Goal: Obtain resource: Obtain resource

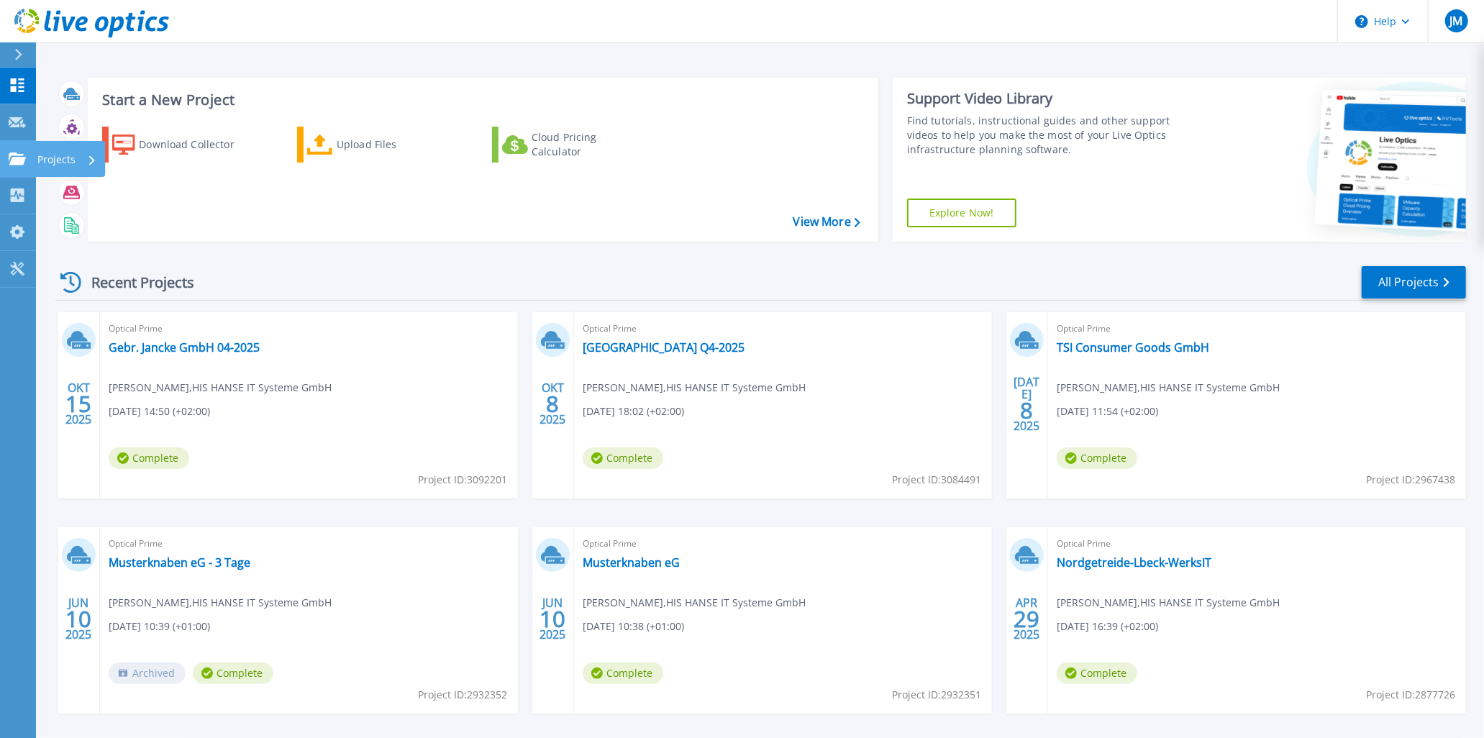
click at [91, 156] on icon at bounding box center [92, 159] width 6 height 9
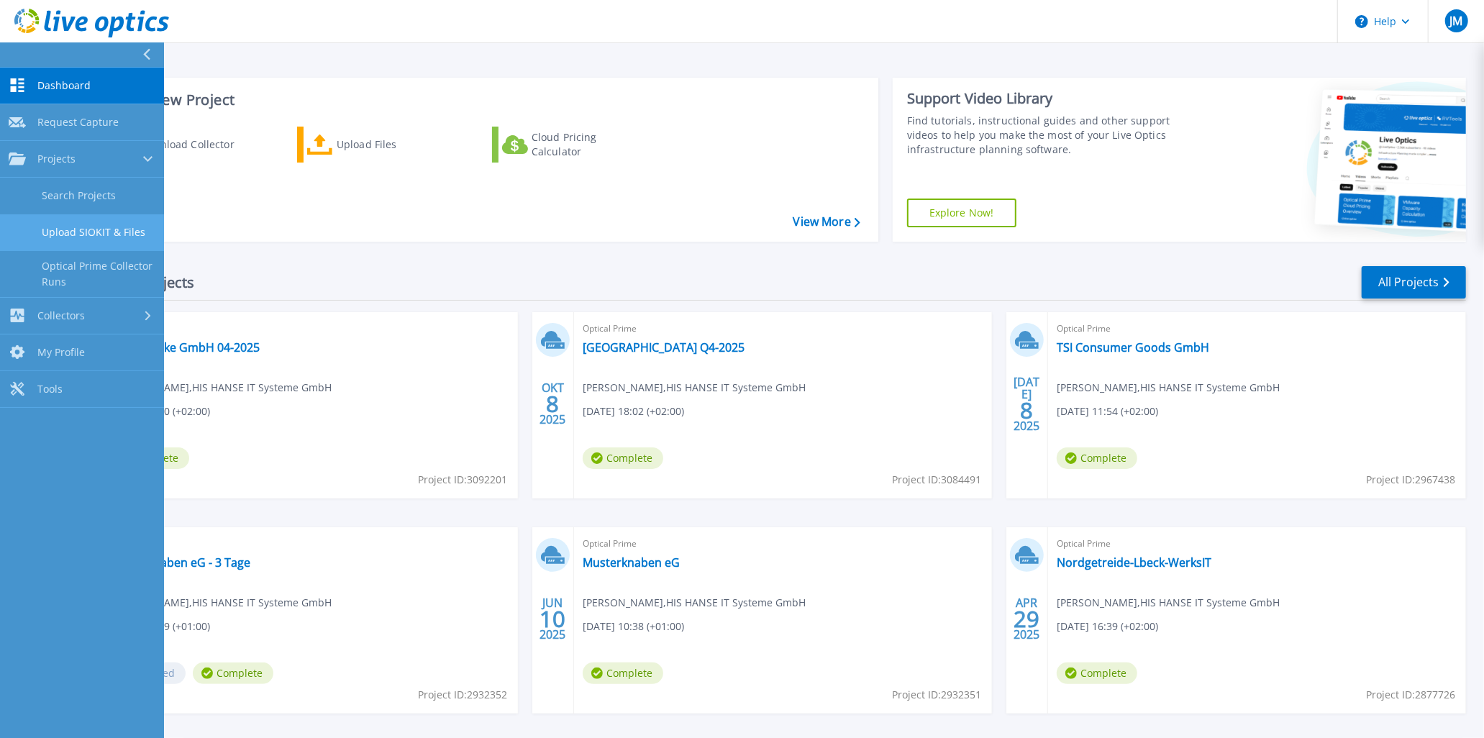
click at [95, 227] on link "Upload SIOKIT & Files" at bounding box center [82, 232] width 164 height 37
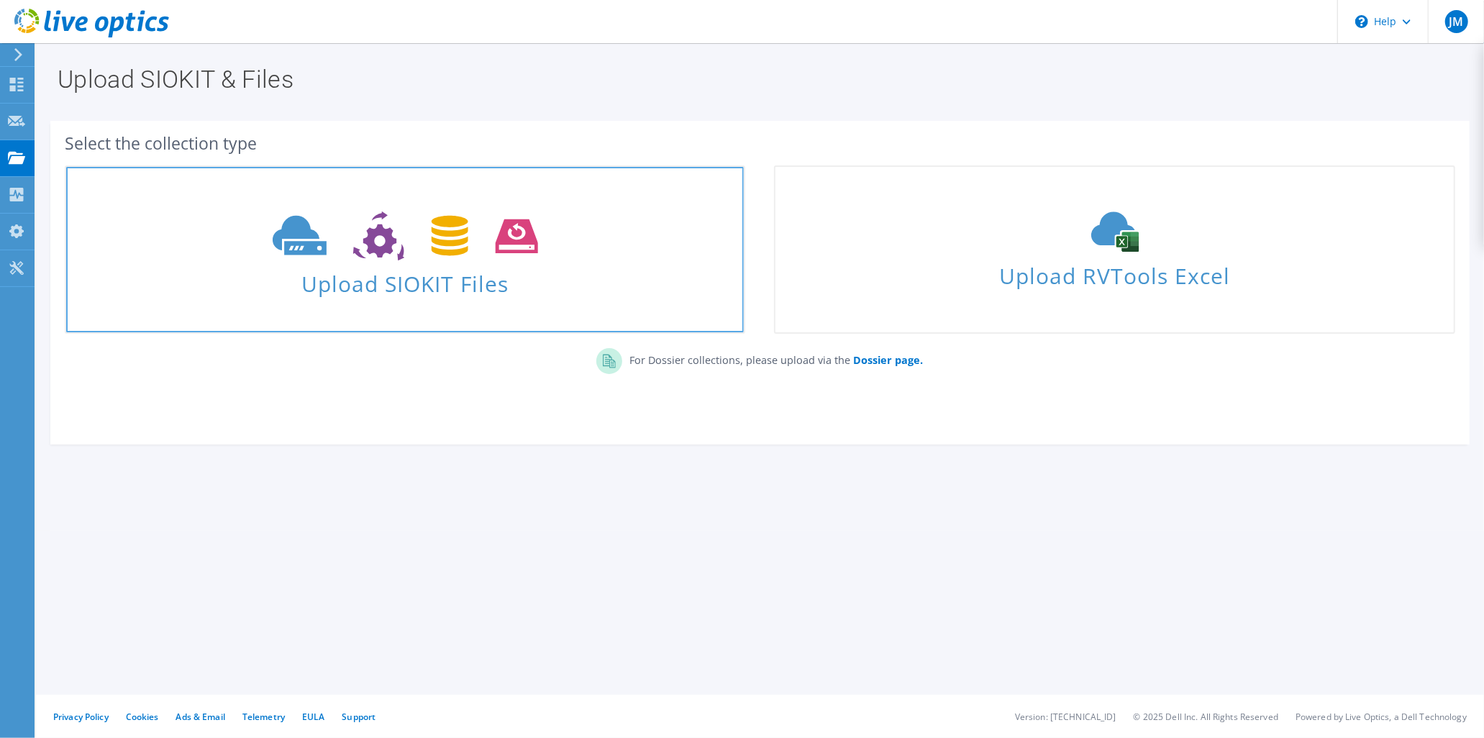
click at [285, 212] on icon at bounding box center [405, 237] width 265 height 50
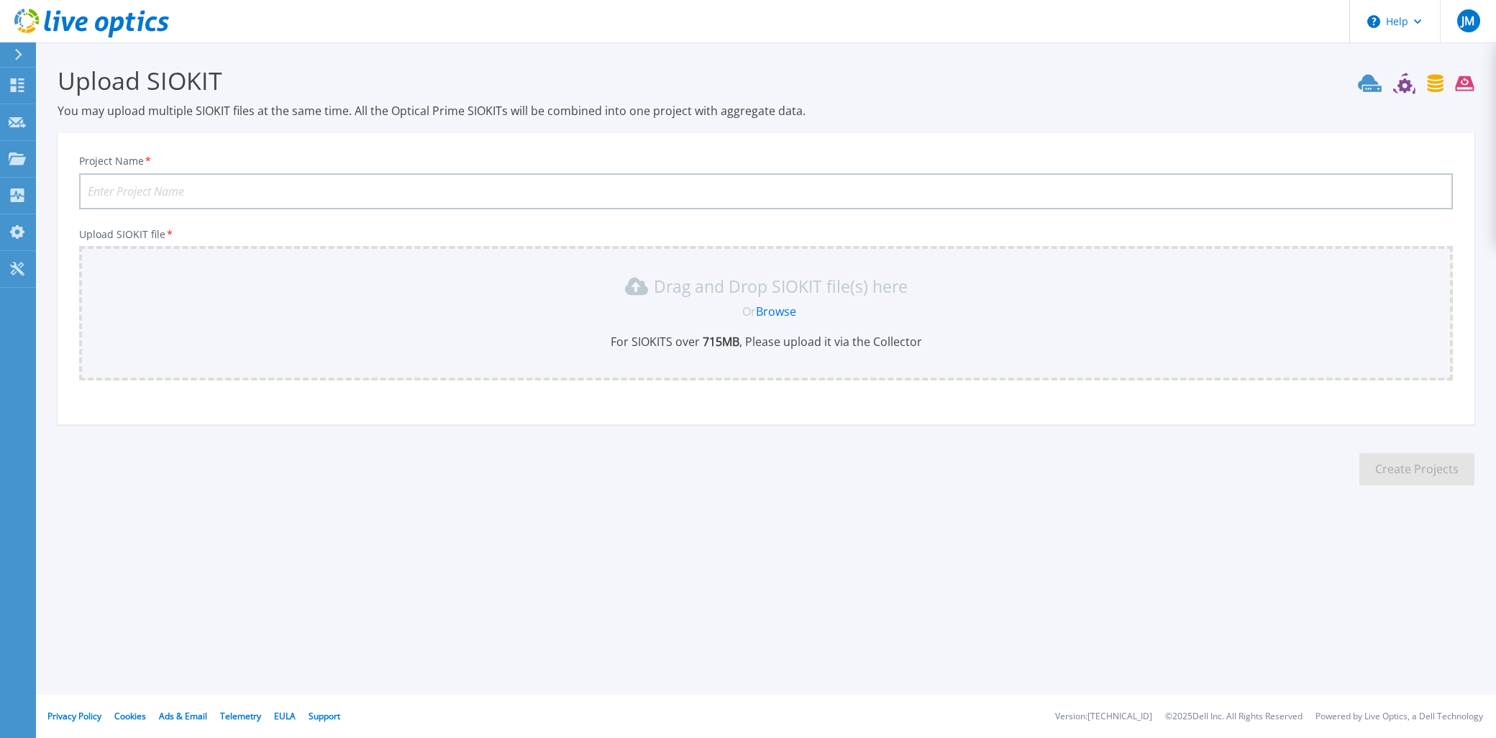
click at [249, 188] on input "Project Name *" at bounding box center [766, 191] width 1374 height 36
paste input "Dataplot GmbH"
type input "Dataplot GmbH"
click at [255, 308] on div "Or Browse" at bounding box center [769, 312] width 1351 height 16
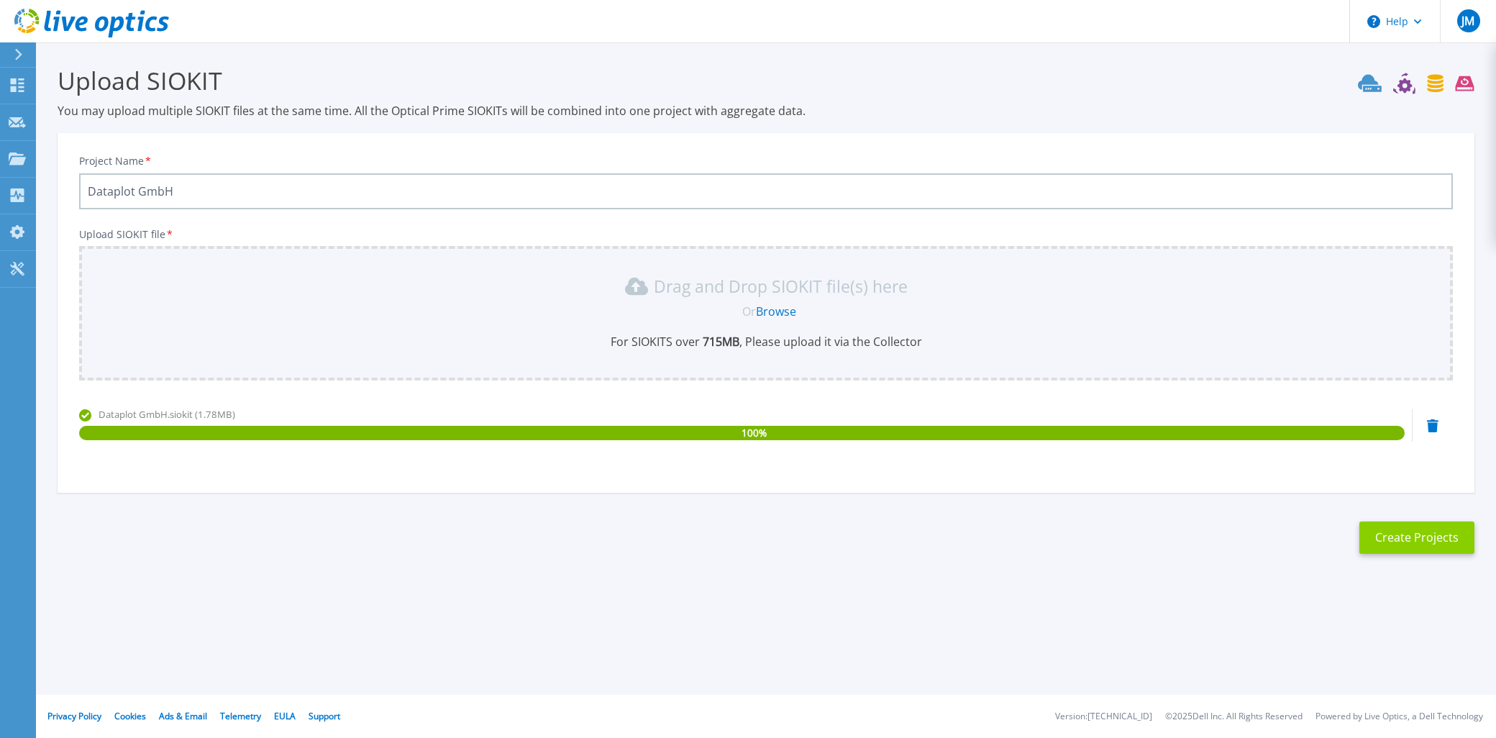
click at [1444, 534] on button "Create Projects" at bounding box center [1417, 538] width 115 height 32
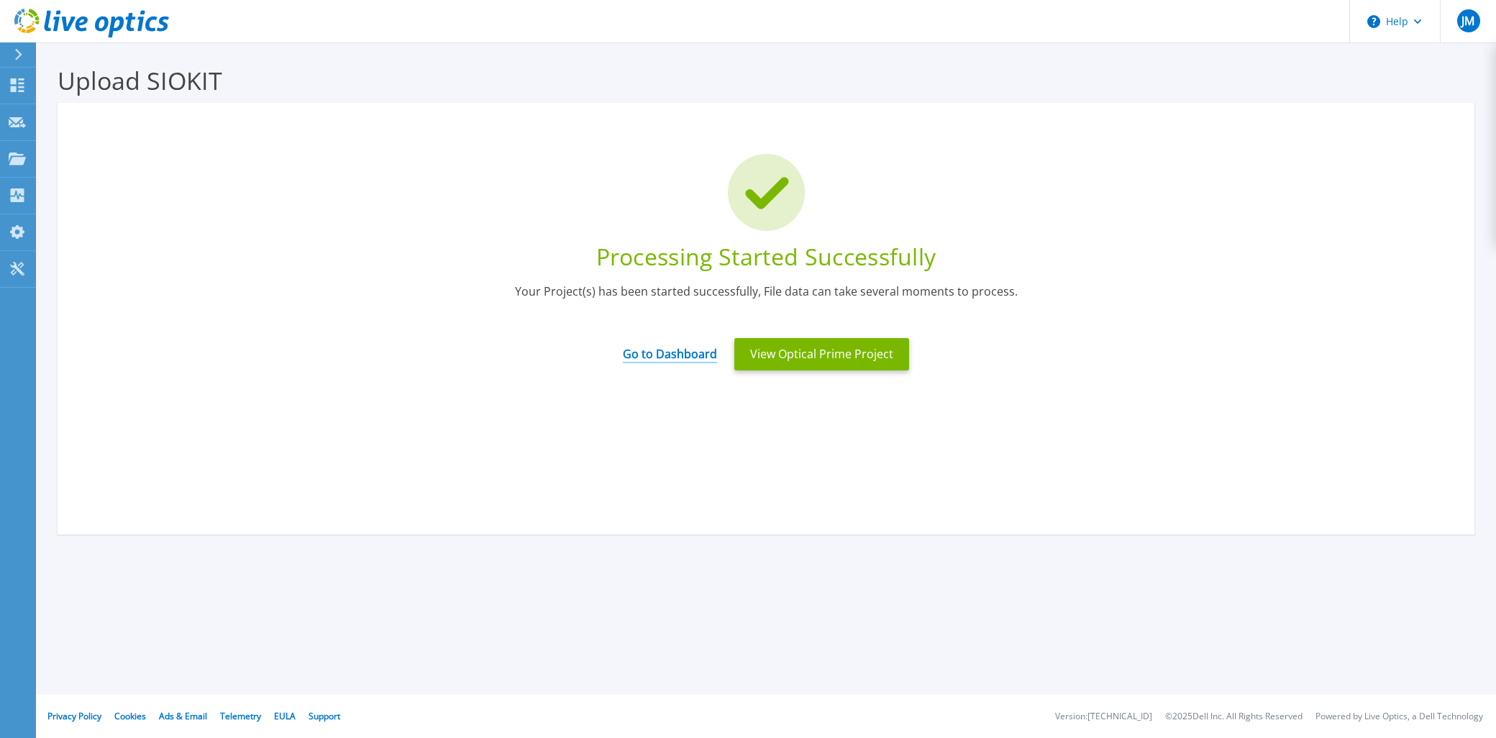
click at [678, 350] on link "Go to Dashboard" at bounding box center [670, 349] width 94 height 28
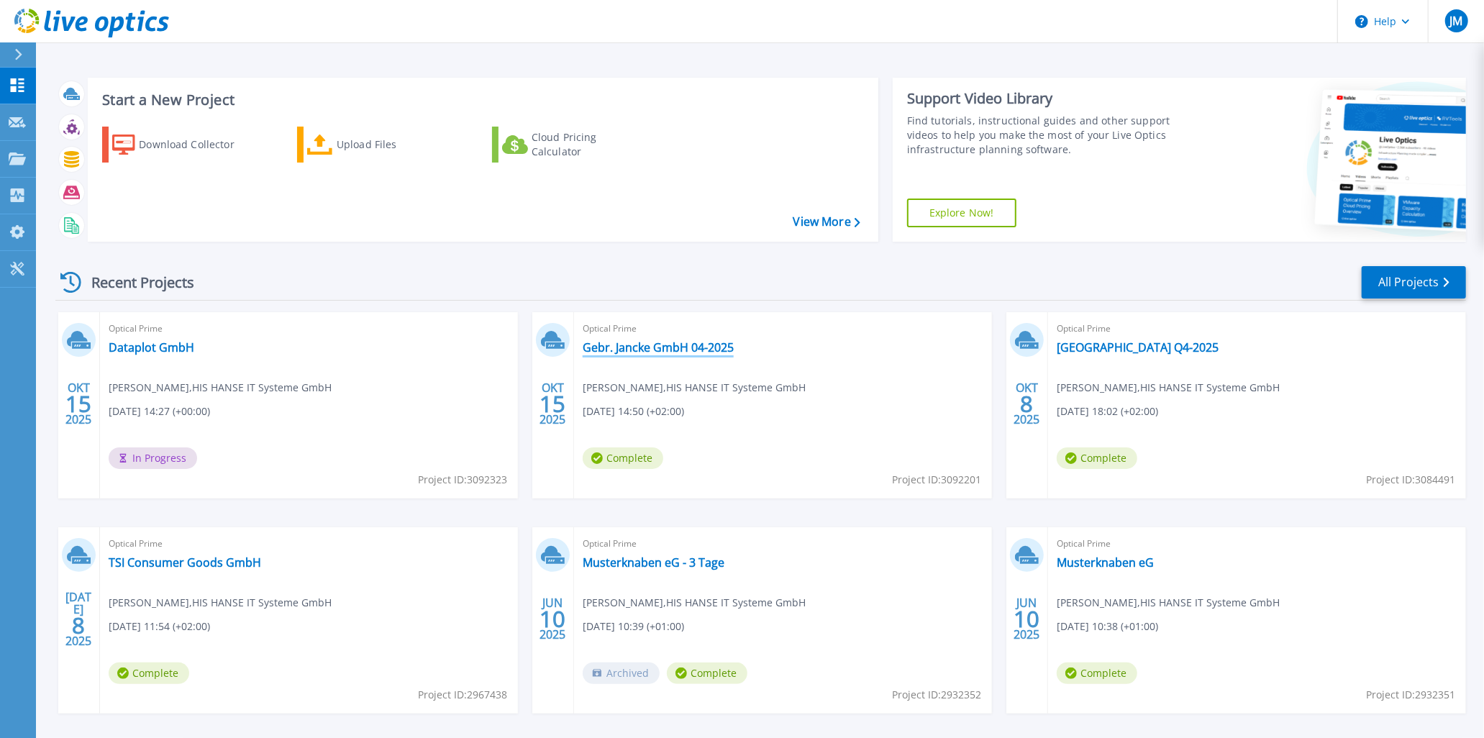
click at [628, 346] on link "Gebr. Jancke GmbH 04-2025" at bounding box center [658, 347] width 151 height 14
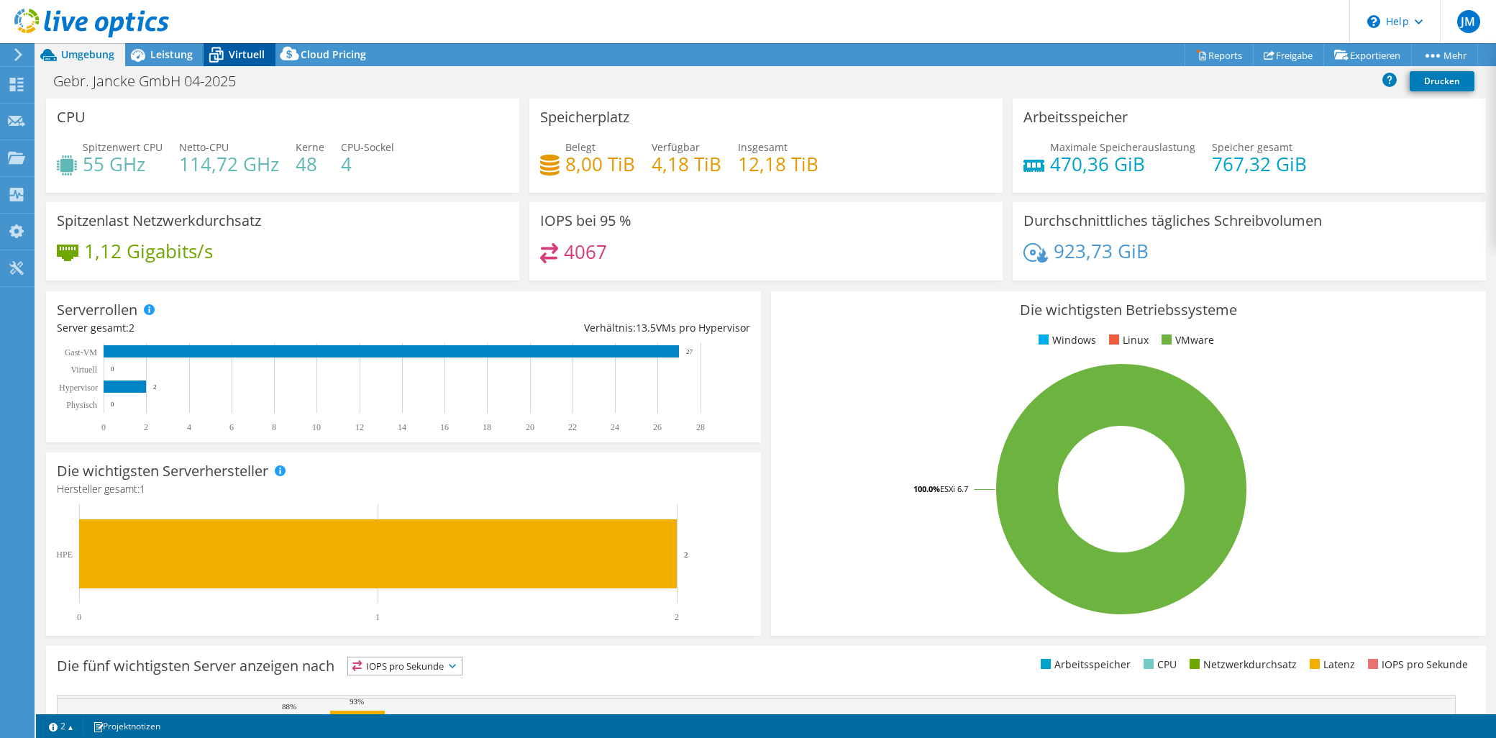
click at [238, 51] on span "Virtuell" at bounding box center [247, 54] width 36 height 14
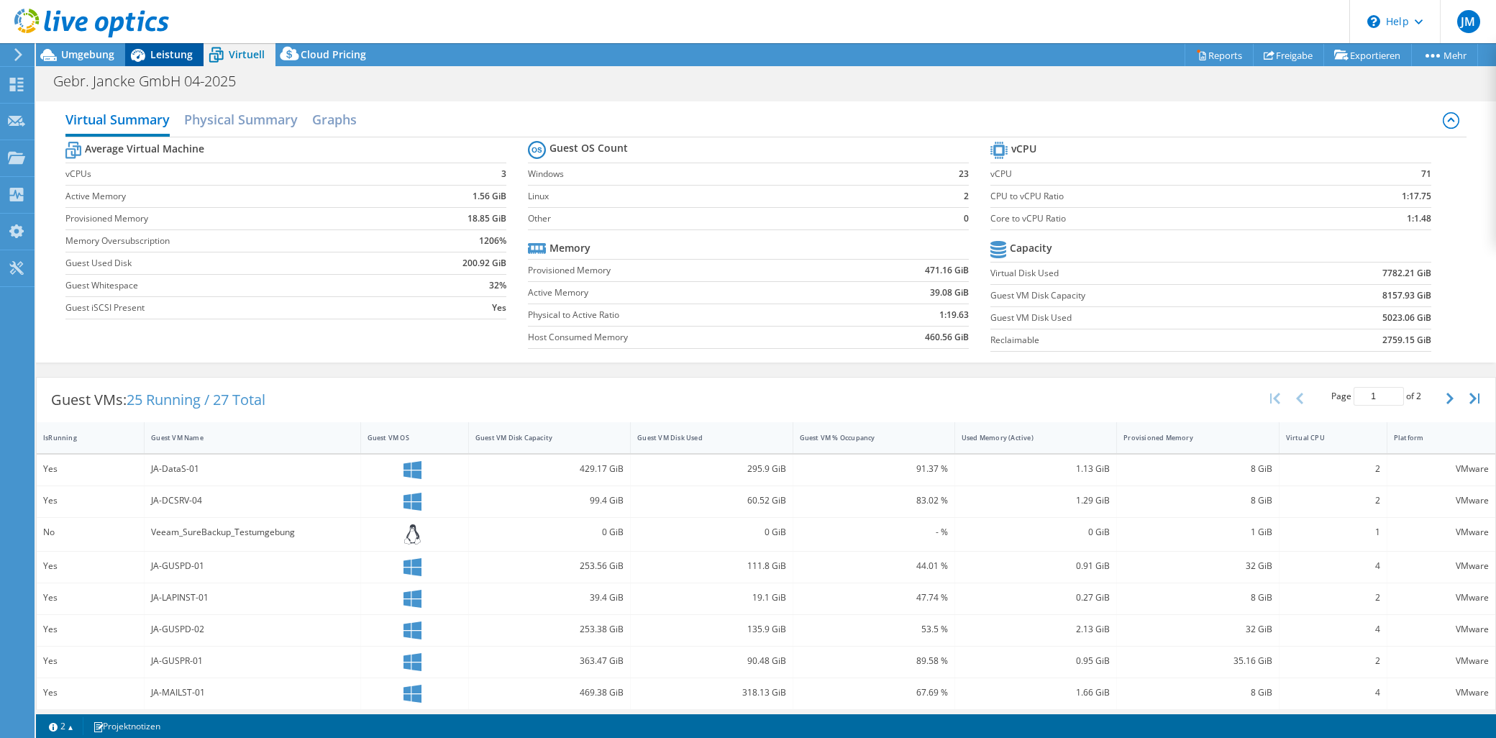
click at [154, 53] on span "Leistung" at bounding box center [171, 54] width 42 height 14
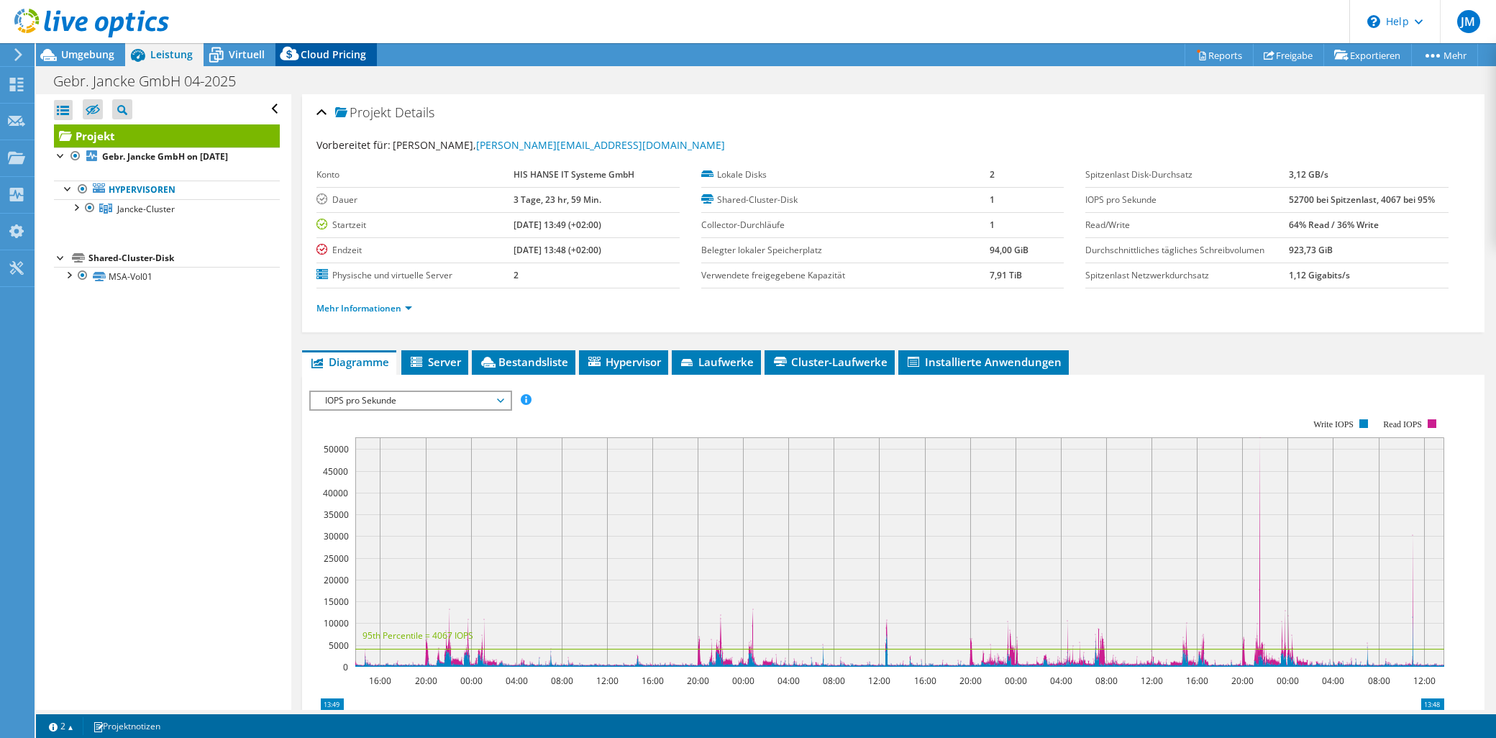
click at [333, 53] on span "Cloud Pricing" at bounding box center [333, 54] width 65 height 14
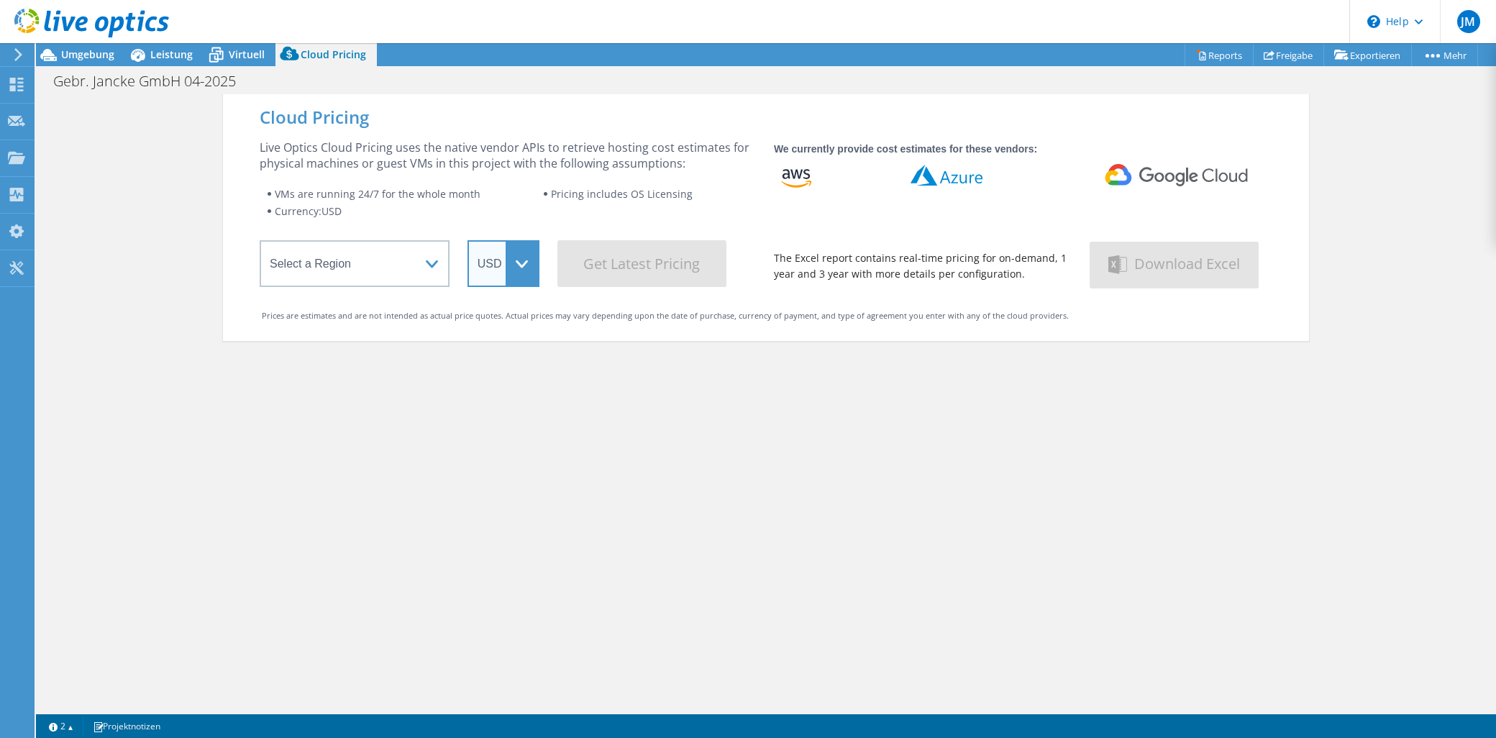
click at [526, 269] on select "ARS AUD BRL CAD CHF CLP CNY DKK EUR GBP HKD HUF INR JPY MXN MYR NOK NZD PEN SEK…" at bounding box center [504, 263] width 72 height 47
select select "EUR"
click at [468, 240] on select "ARS AUD BRL CAD CHF CLP CNY DKK EUR GBP HKD HUF INR JPY MXN MYR NOK NZD PEN SEK…" at bounding box center [504, 263] width 72 height 47
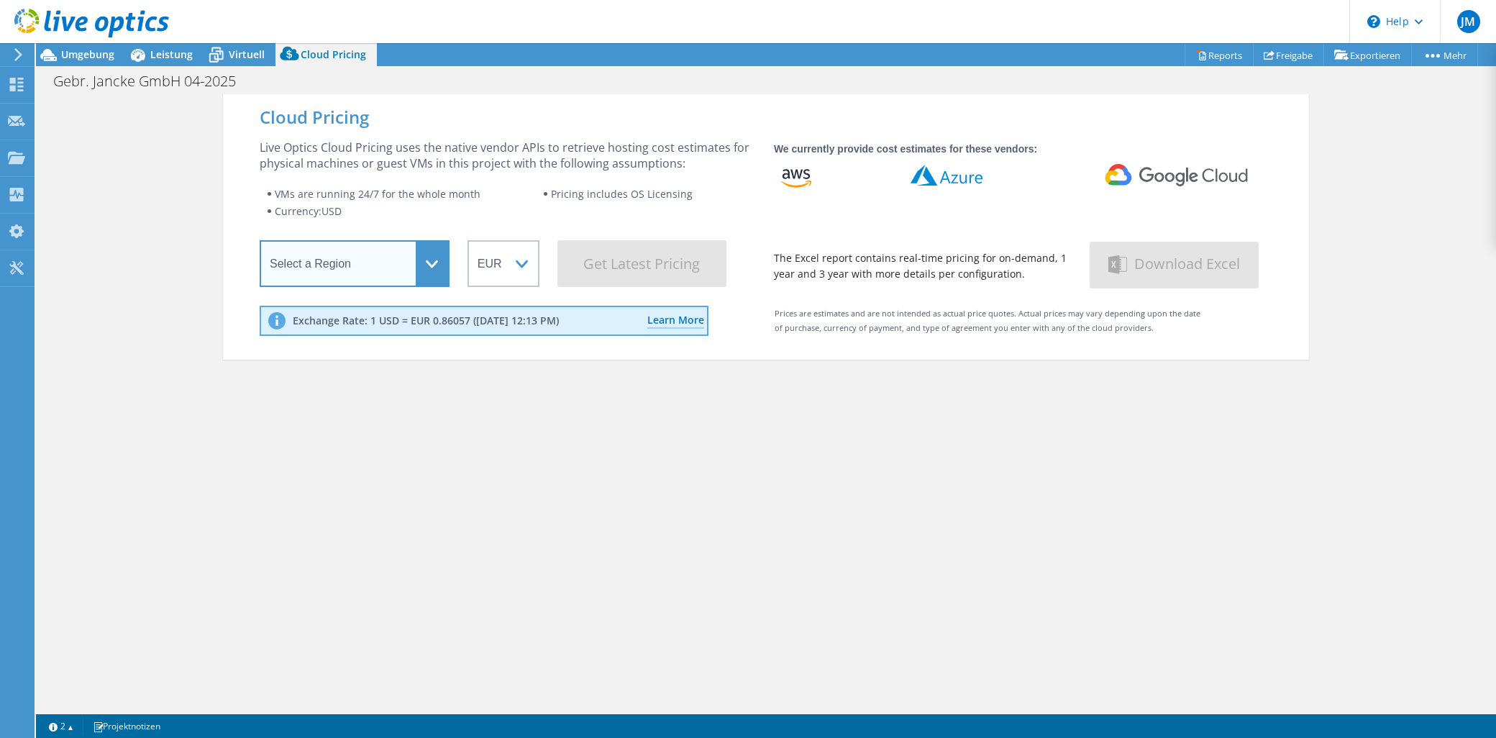
click at [358, 267] on select "Select a Region Asia Pacific (Hong Kong) Asia Pacific (Mumbai) Asia Pacific (Se…" at bounding box center [355, 263] width 190 height 47
select select "EUFrankfurt"
click at [260, 243] on select "Select a Region Asia Pacific (Hong Kong) Asia Pacific (Mumbai) Asia Pacific (Se…" at bounding box center [355, 263] width 190 height 47
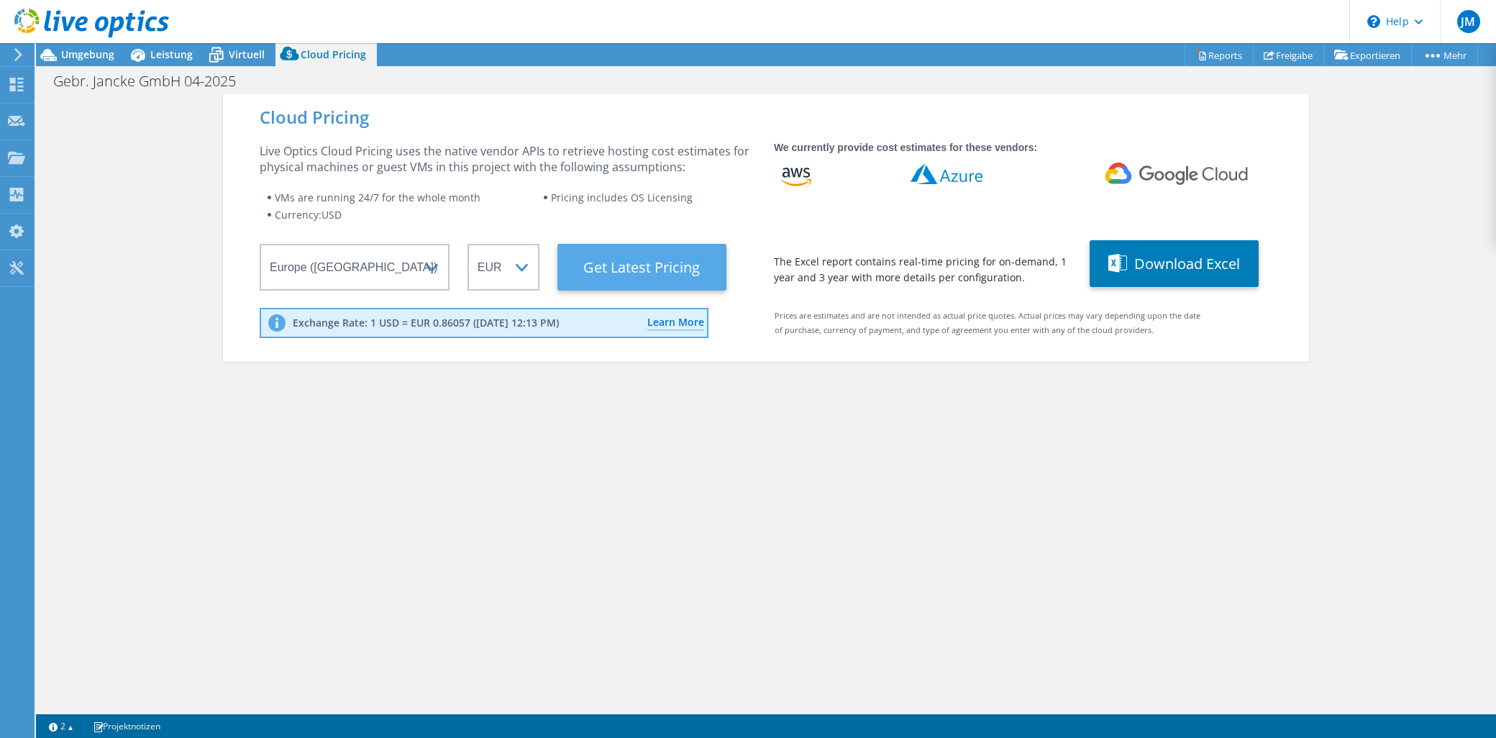
click at [613, 267] on Latest "Get Latest Pricing" at bounding box center [642, 267] width 169 height 47
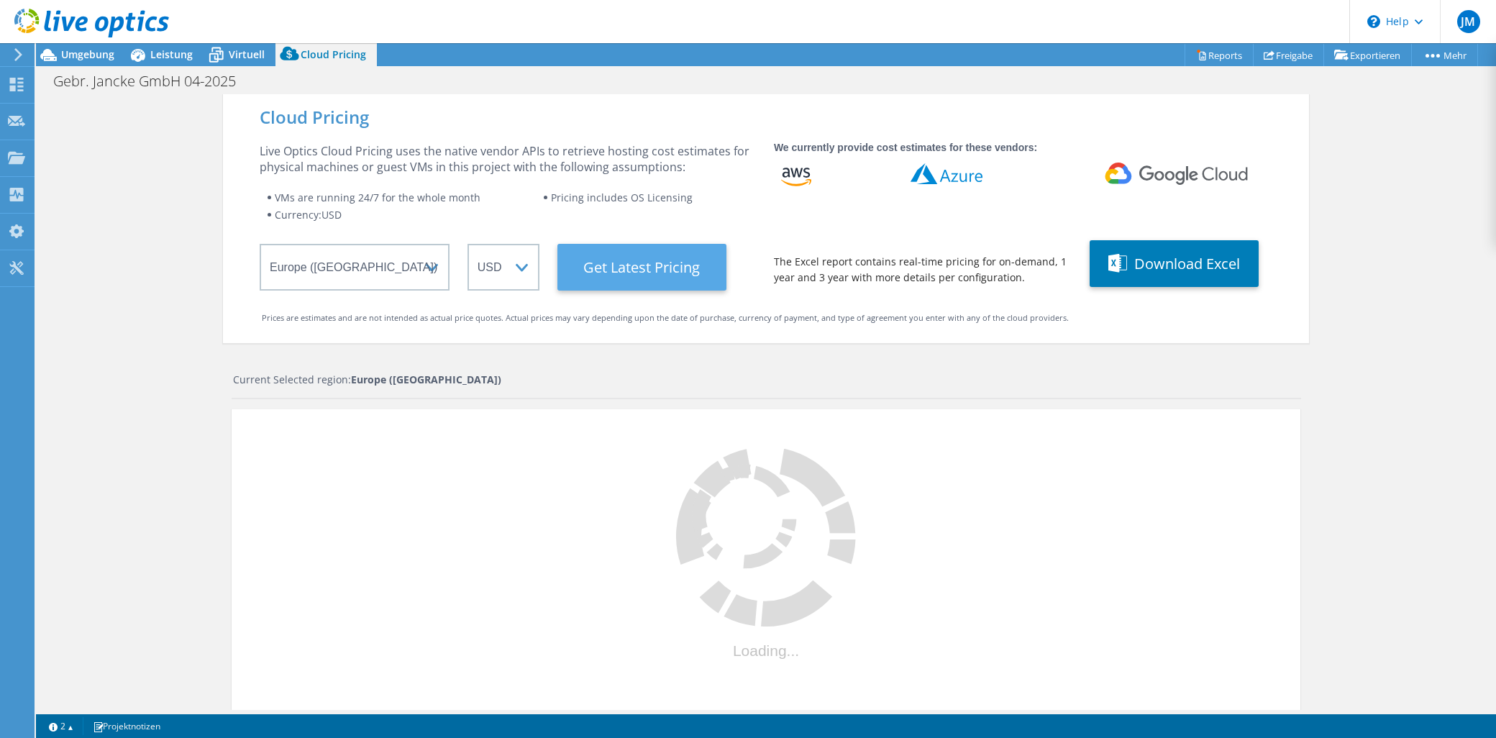
select select "EUR"
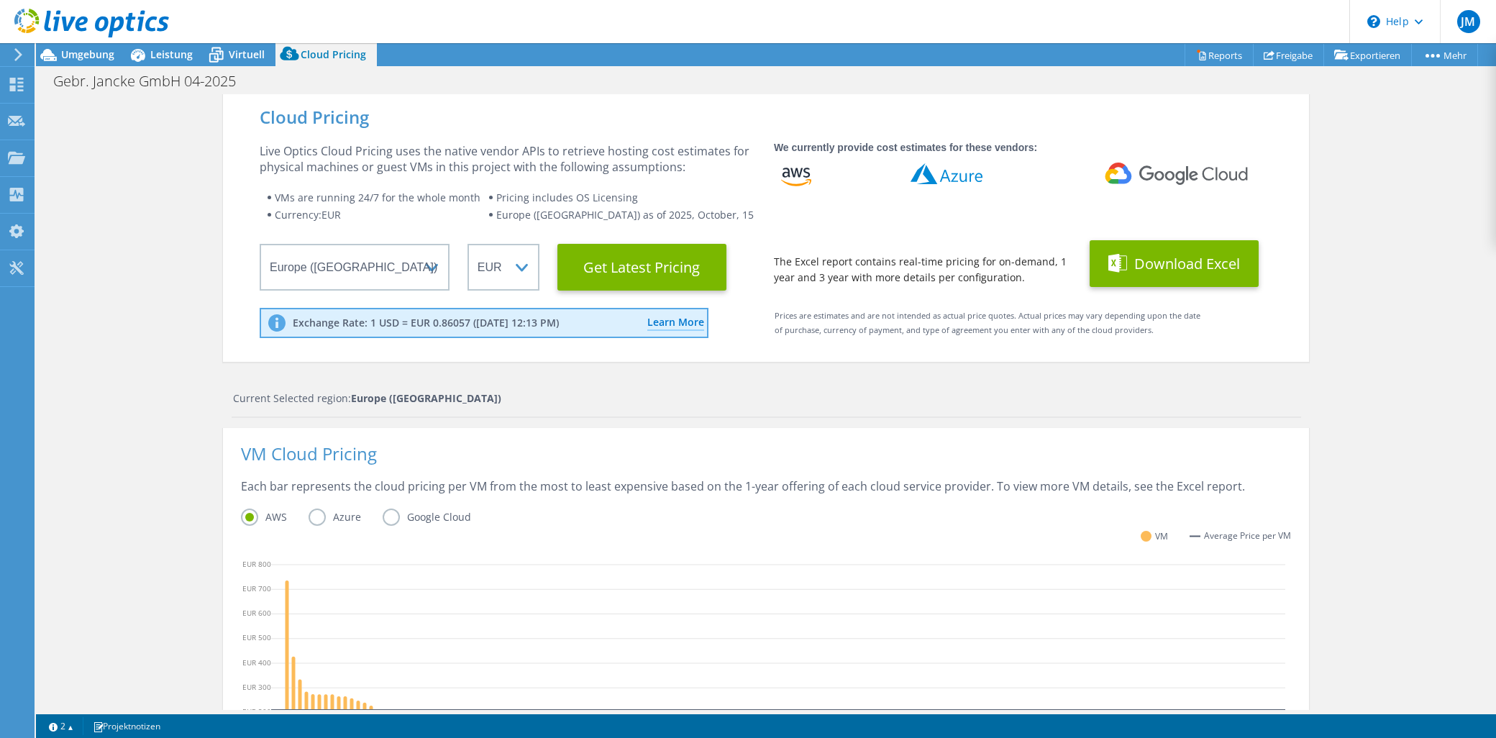
click at [1161, 260] on button "Download Excel" at bounding box center [1174, 263] width 169 height 47
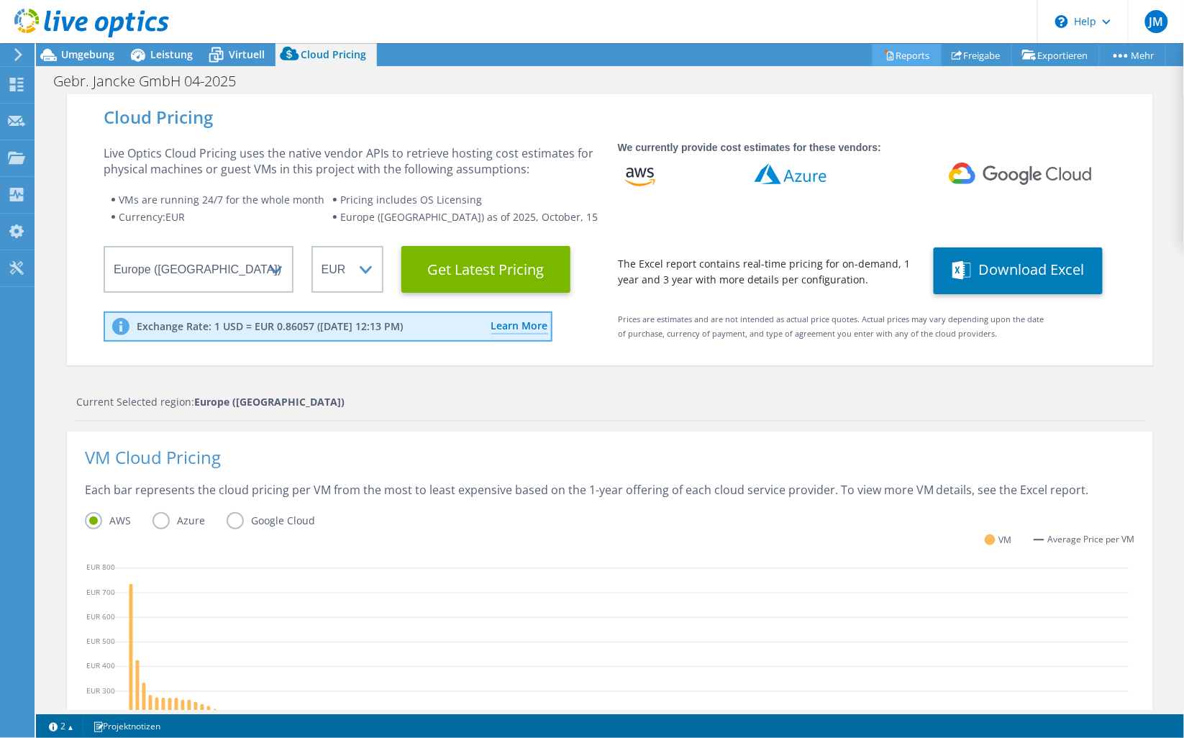
click at [884, 55] on icon at bounding box center [889, 55] width 11 height 11
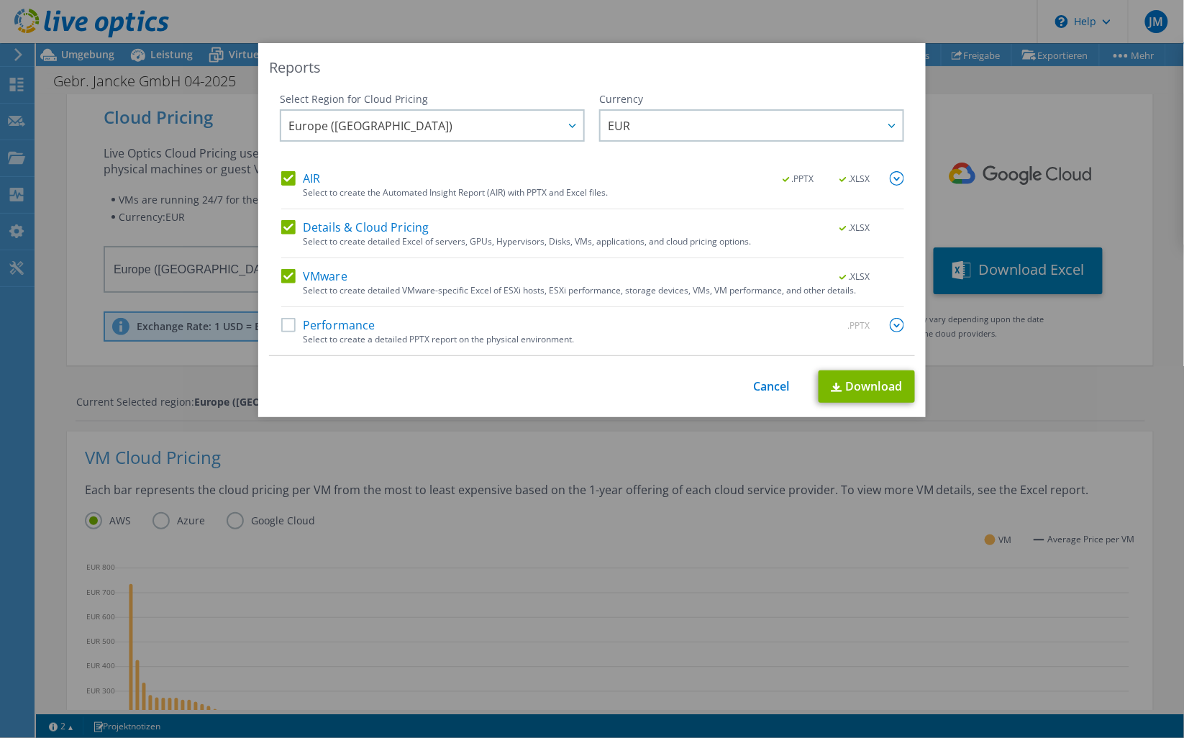
click at [890, 177] on img at bounding box center [897, 178] width 14 height 14
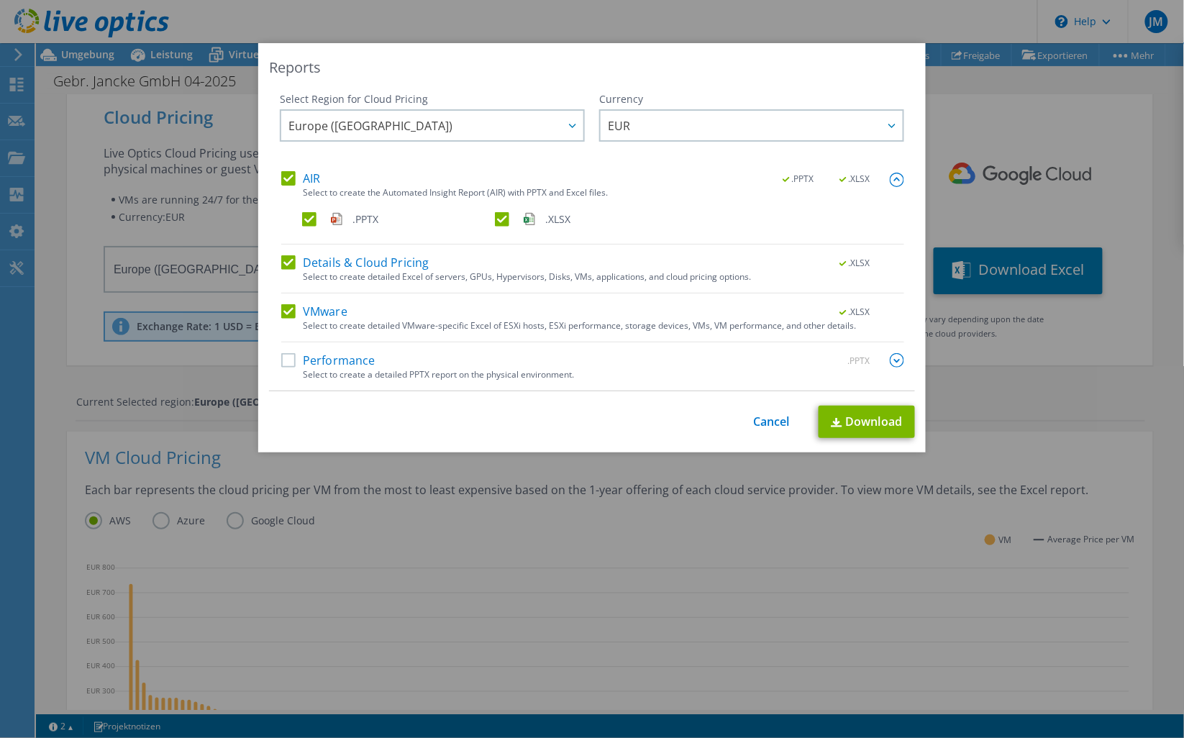
click at [281, 358] on label "Performance" at bounding box center [328, 360] width 94 height 14
click at [0, 0] on input "Performance" at bounding box center [0, 0] width 0 height 0
click at [893, 362] on img at bounding box center [897, 360] width 14 height 14
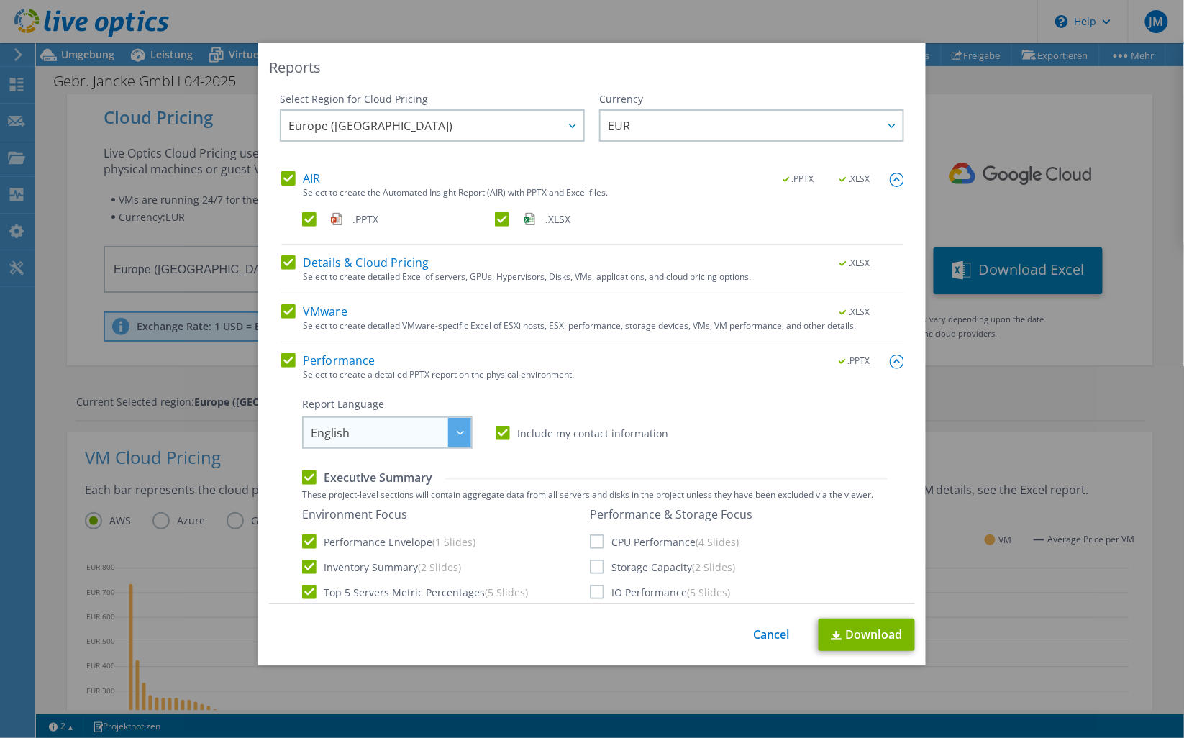
click at [421, 435] on span "English" at bounding box center [391, 432] width 160 height 29
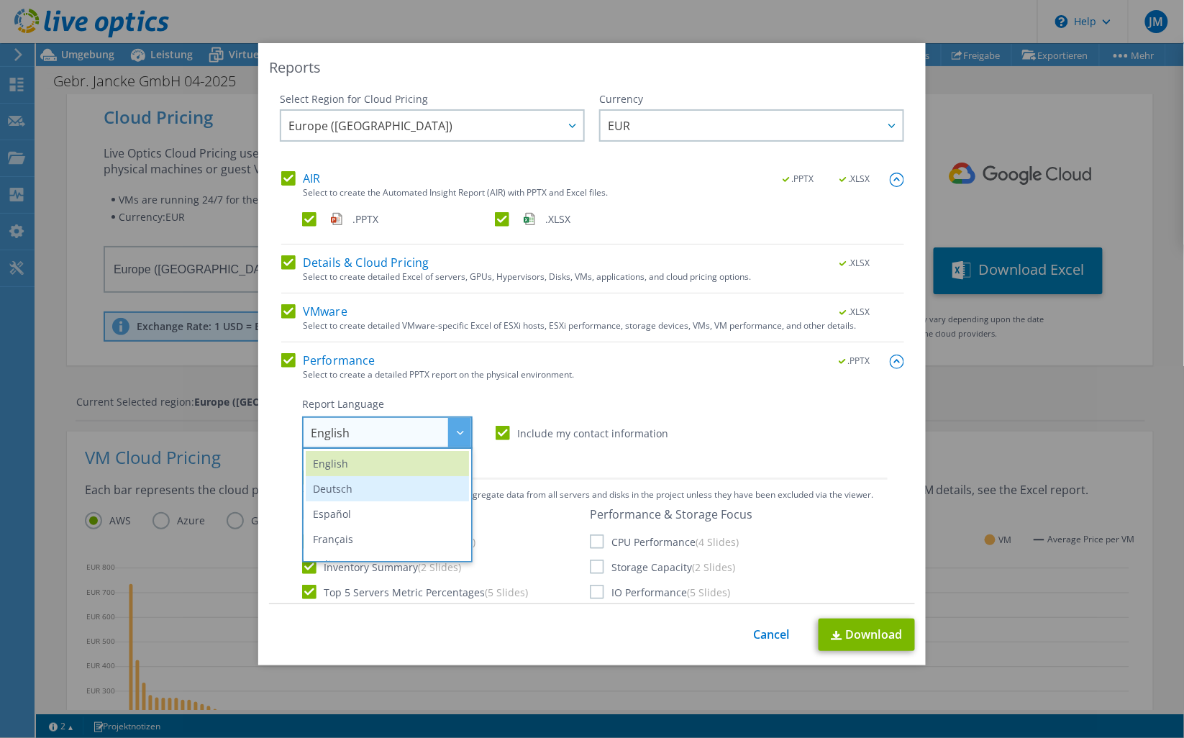
click at [328, 490] on li "Deutsch" at bounding box center [387, 488] width 163 height 25
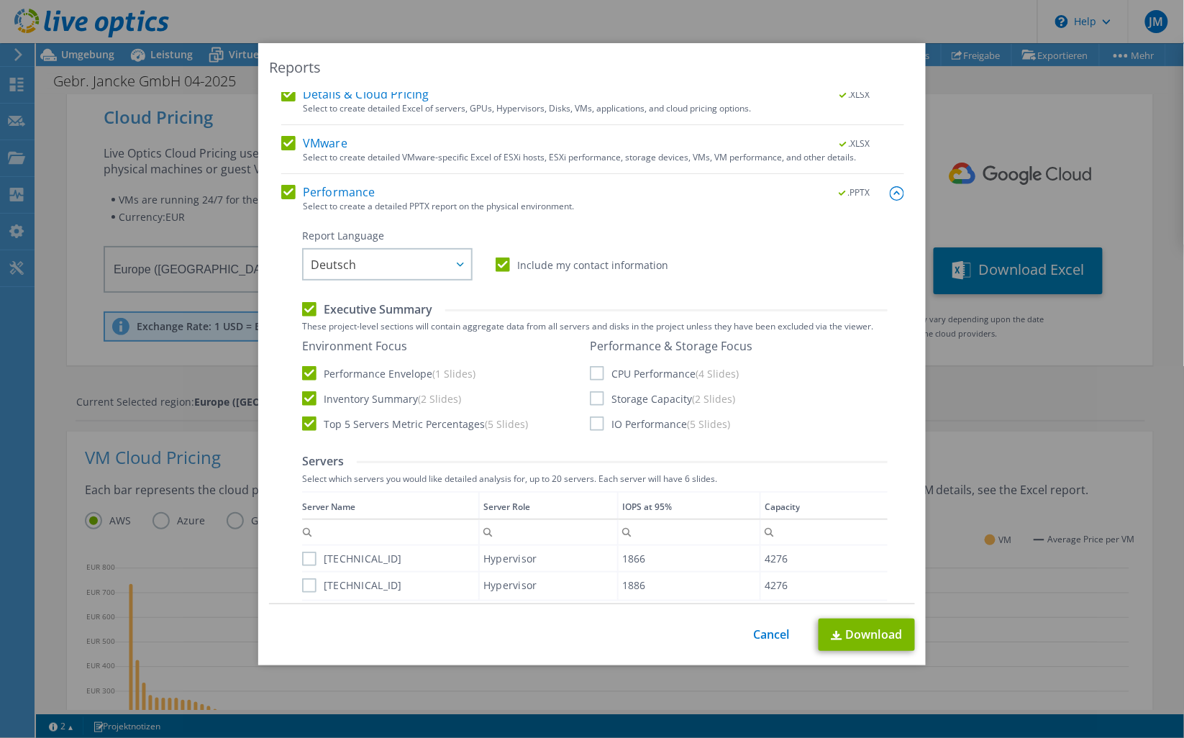
scroll to position [213, 0]
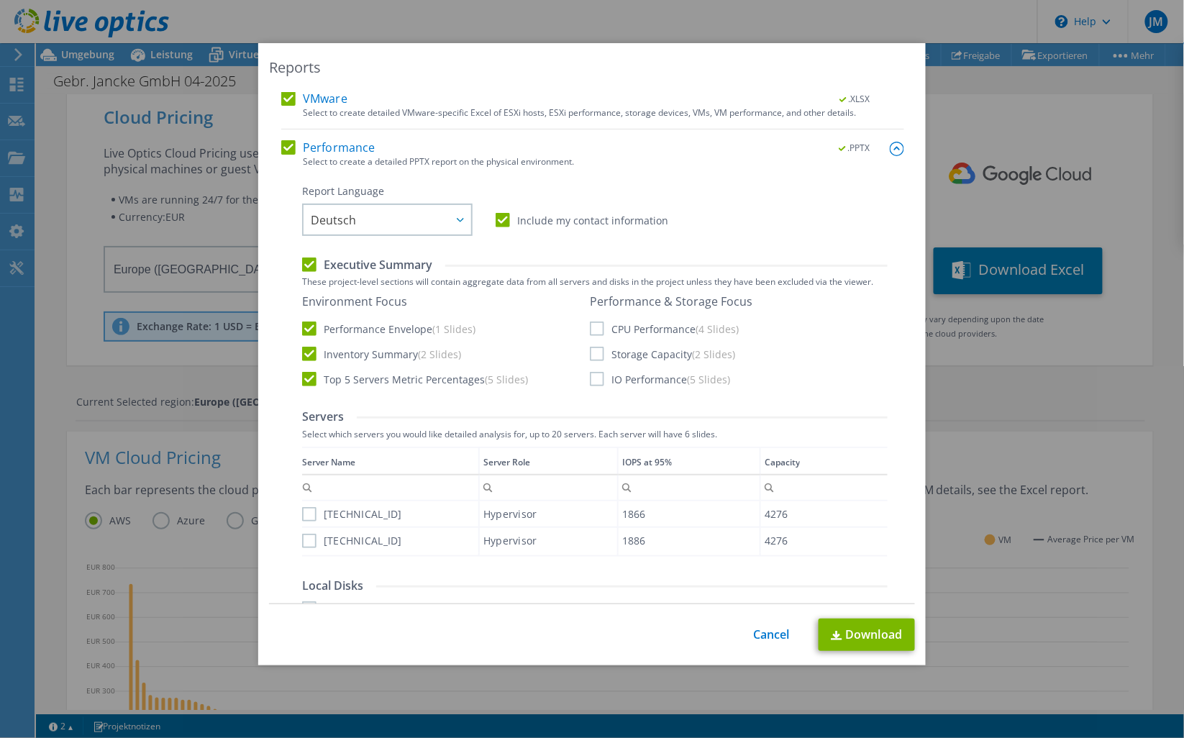
click at [594, 327] on label "CPU Performance (4 Slides)" at bounding box center [664, 329] width 149 height 14
click at [0, 0] on input "CPU Performance (4 Slides)" at bounding box center [0, 0] width 0 height 0
drag, startPoint x: 586, startPoint y: 362, endPoint x: 592, endPoint y: 370, distance: 9.8
click at [590, 363] on div "Performance & Storage Focus CPU Performance (4 Slides) Storage Capacity (2 Slid…" at bounding box center [671, 340] width 163 height 92
click at [596, 376] on label "IO Performance (5 Slides)" at bounding box center [660, 379] width 140 height 14
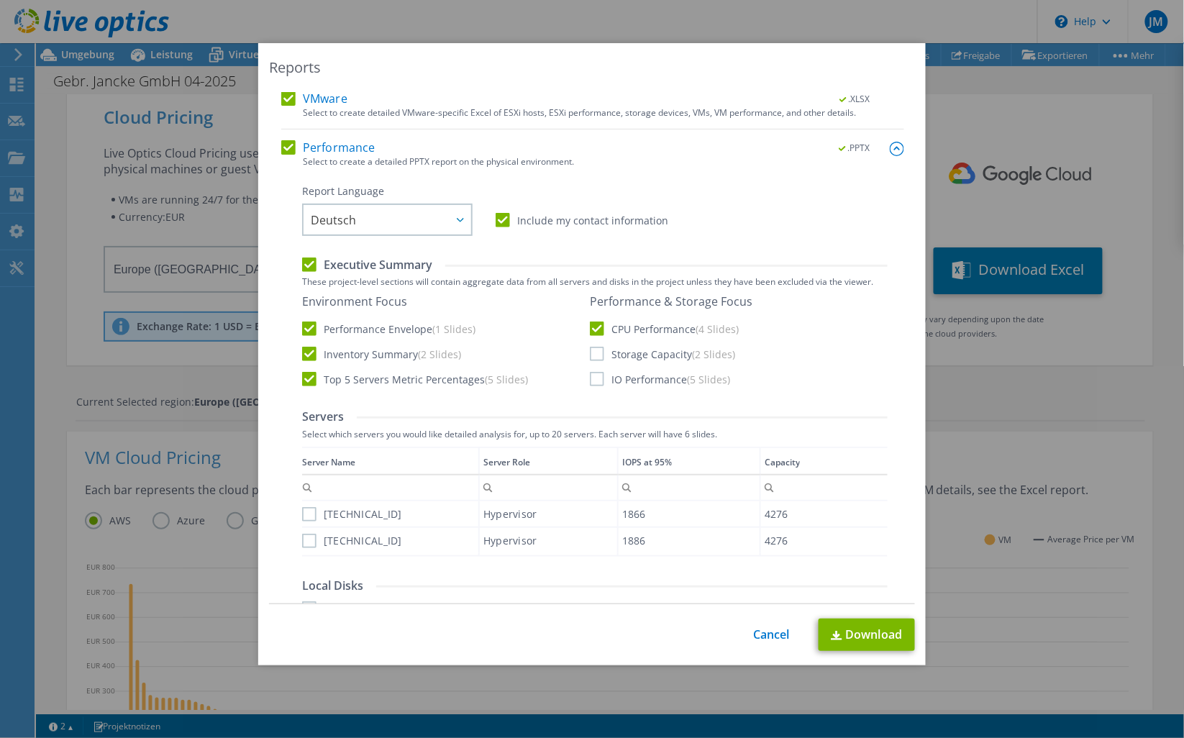
click at [0, 0] on input "IO Performance (5 Slides)" at bounding box center [0, 0] width 0 height 0
click at [592, 355] on label "Storage Capacity (2 Slides)" at bounding box center [662, 354] width 145 height 14
click at [0, 0] on input "Storage Capacity (2 Slides)" at bounding box center [0, 0] width 0 height 0
click at [302, 512] on label "192.168.104.153" at bounding box center [352, 514] width 100 height 14
click at [0, 0] on input "192.168.104.153" at bounding box center [0, 0] width 0 height 0
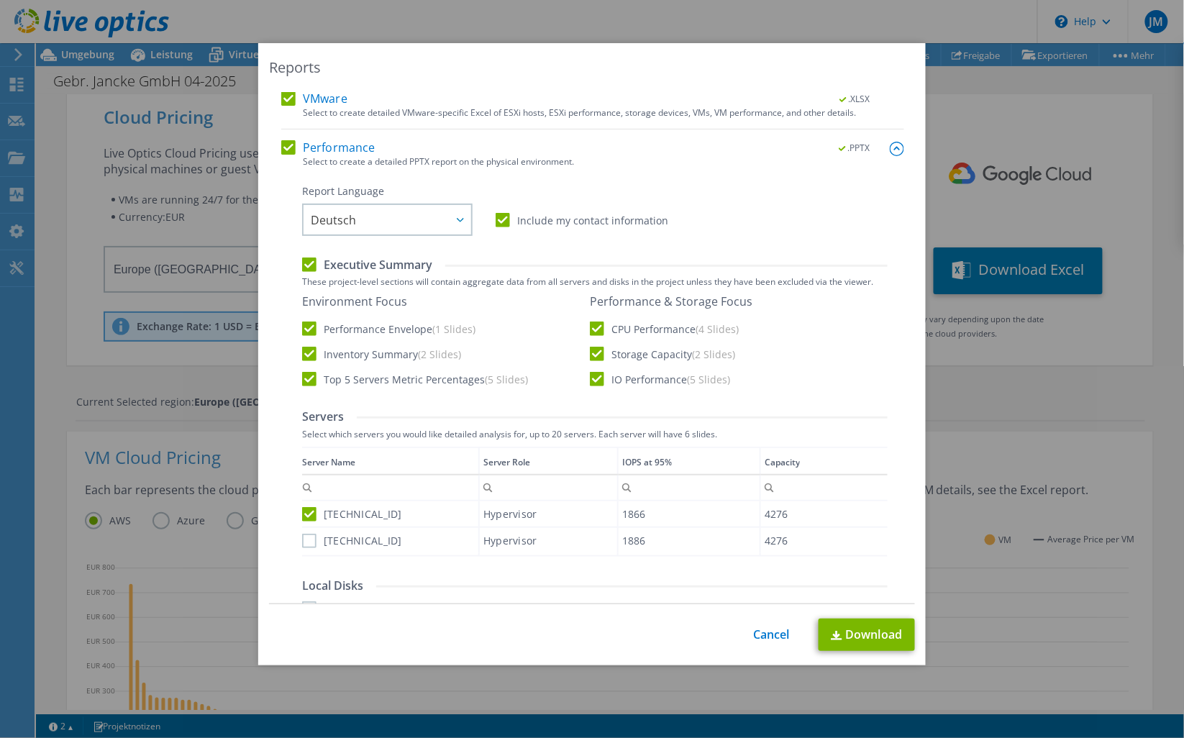
click at [311, 537] on label "192.168.104.154" at bounding box center [352, 541] width 100 height 14
click at [0, 0] on input "192.168.104.154" at bounding box center [0, 0] width 0 height 0
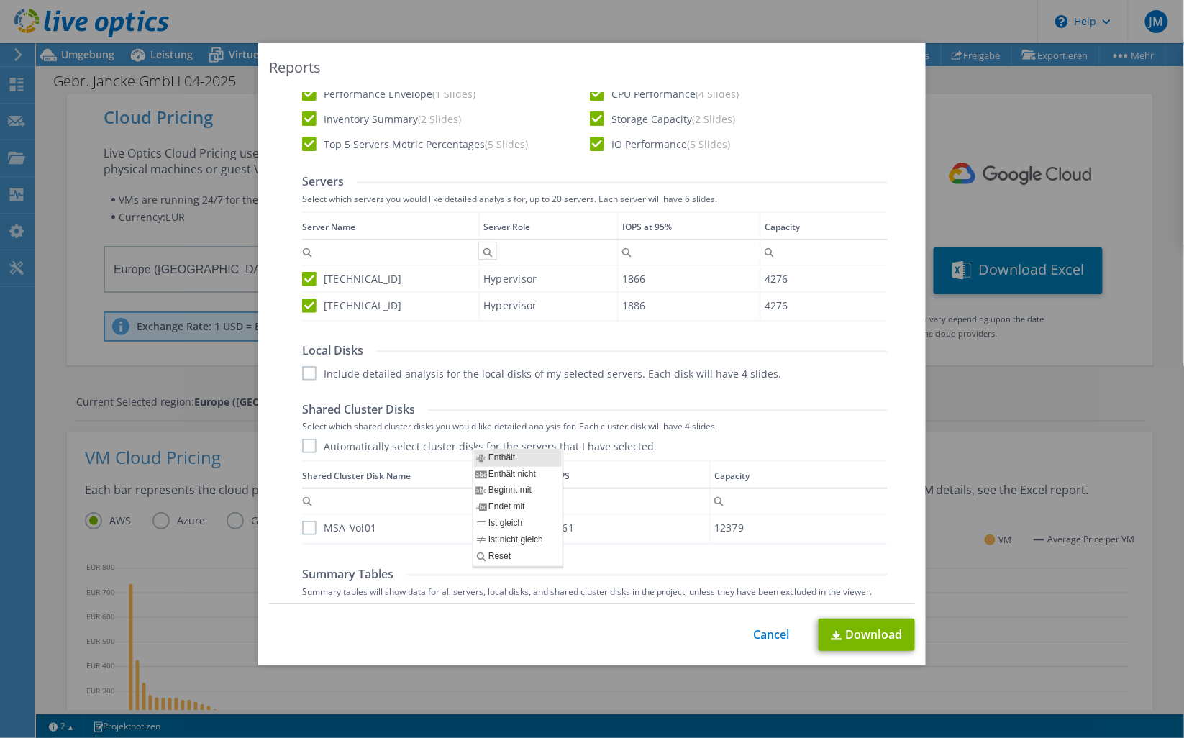
scroll to position [479, 0]
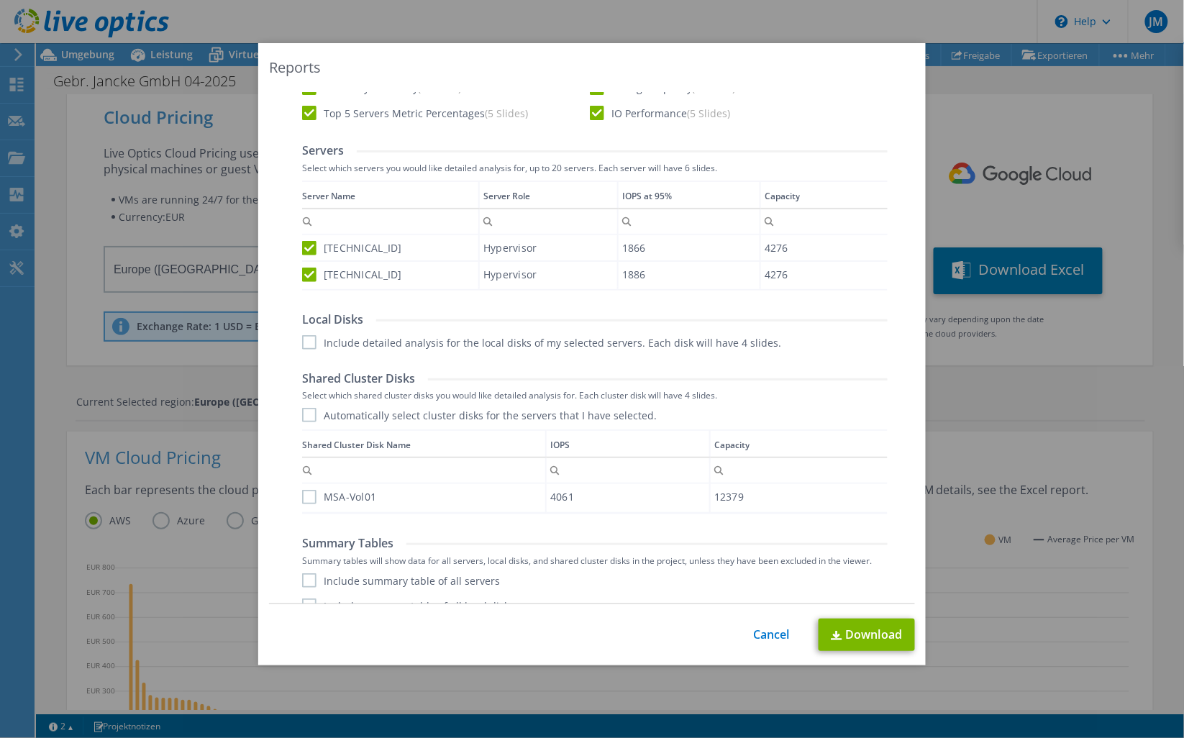
click at [303, 339] on label "Include detailed analysis for the local disks of my selected servers. Each disk…" at bounding box center [541, 342] width 479 height 14
click at [0, 0] on input "Include detailed analysis for the local disks of my selected servers. Each disk…" at bounding box center [0, 0] width 0 height 0
click at [306, 416] on label "Automatically select cluster disks for the servers that I have selected." at bounding box center [479, 415] width 355 height 14
click at [0, 0] on input "Automatically select cluster disks for the servers that I have selected." at bounding box center [0, 0] width 0 height 0
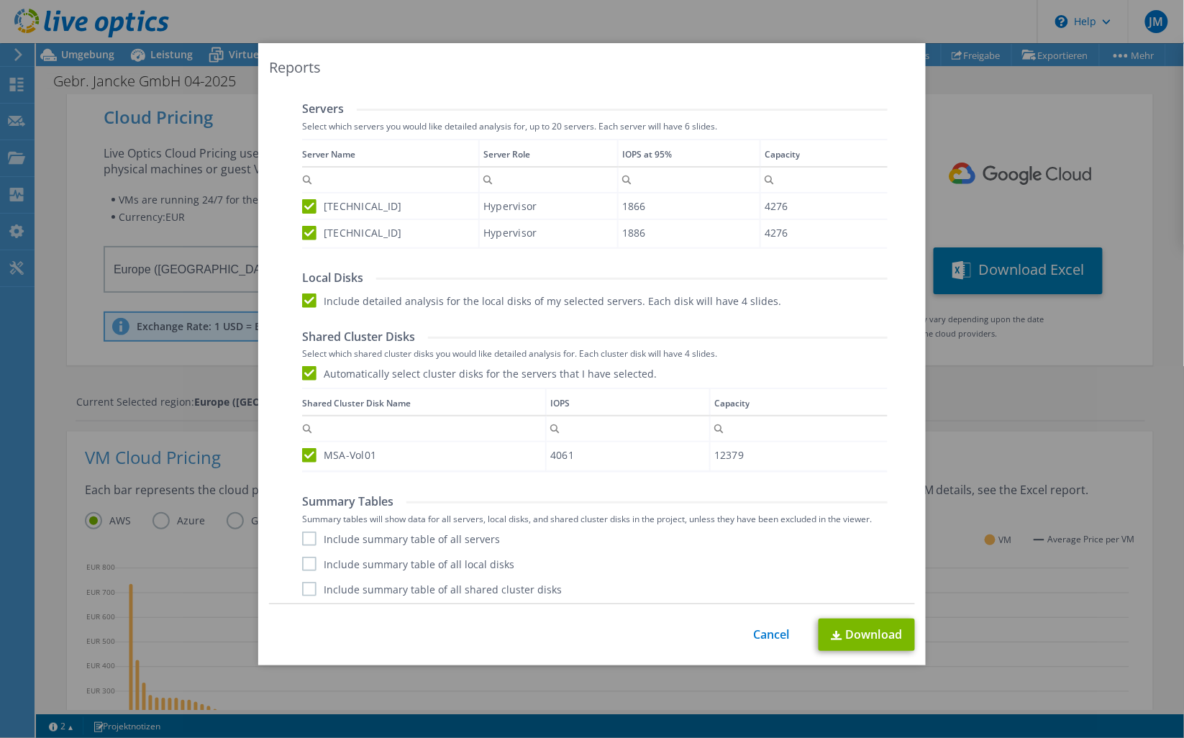
scroll to position [522, 0]
drag, startPoint x: 306, startPoint y: 531, endPoint x: 306, endPoint y: 556, distance: 25.2
click at [306, 532] on label "Include summary table of all servers" at bounding box center [401, 538] width 198 height 14
click at [0, 0] on input "Include summary table of all servers" at bounding box center [0, 0] width 0 height 0
click at [307, 564] on label "Include summary table of all local disks" at bounding box center [408, 563] width 212 height 14
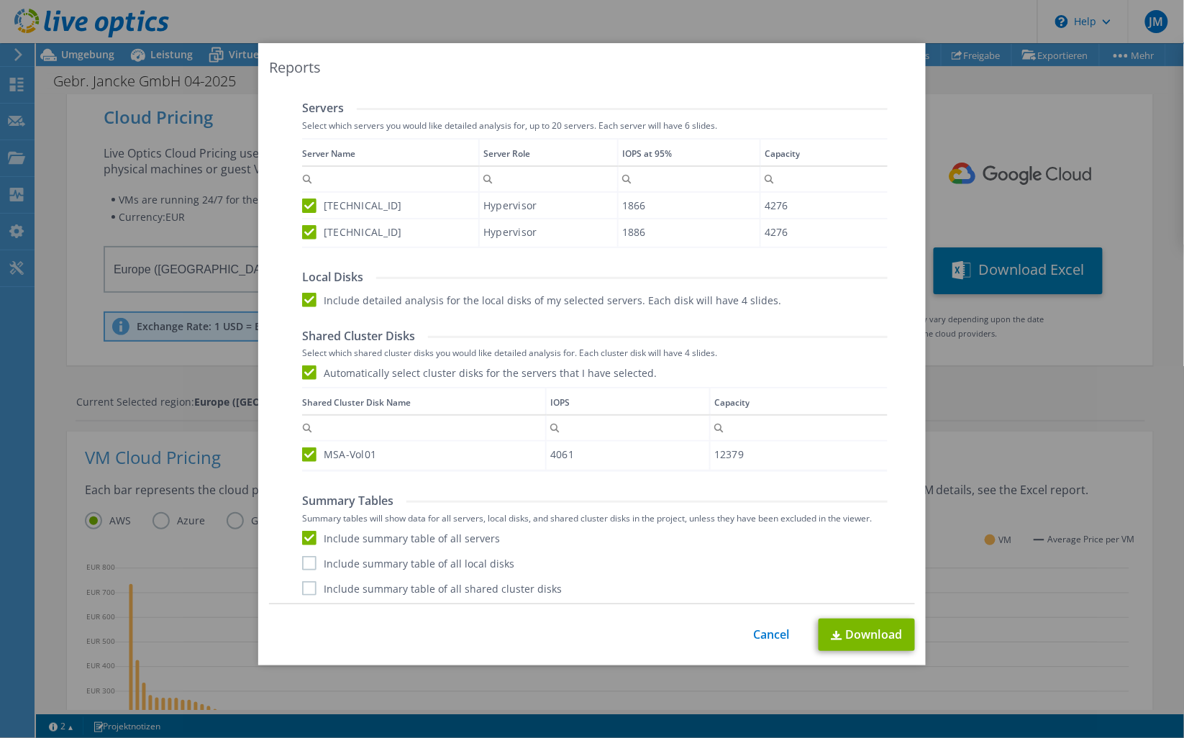
click at [0, 0] on input "Include summary table of all local disks" at bounding box center [0, 0] width 0 height 0
drag, startPoint x: 306, startPoint y: 588, endPoint x: 328, endPoint y: 591, distance: 22.6
click at [308, 588] on label "Include summary table of all shared cluster disks" at bounding box center [432, 588] width 260 height 14
click at [0, 0] on input "Include summary table of all shared cluster disks" at bounding box center [0, 0] width 0 height 0
click at [868, 644] on link "Download" at bounding box center [867, 635] width 96 height 32
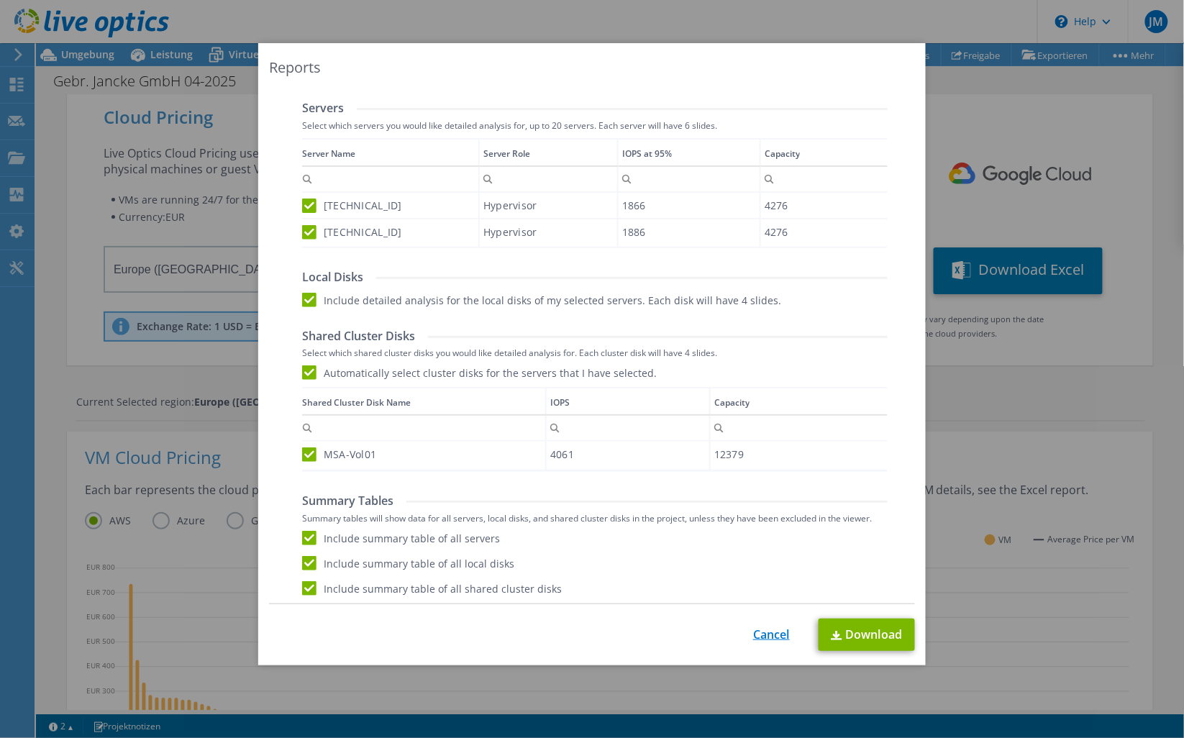
click at [768, 635] on link "Cancel" at bounding box center [771, 635] width 37 height 14
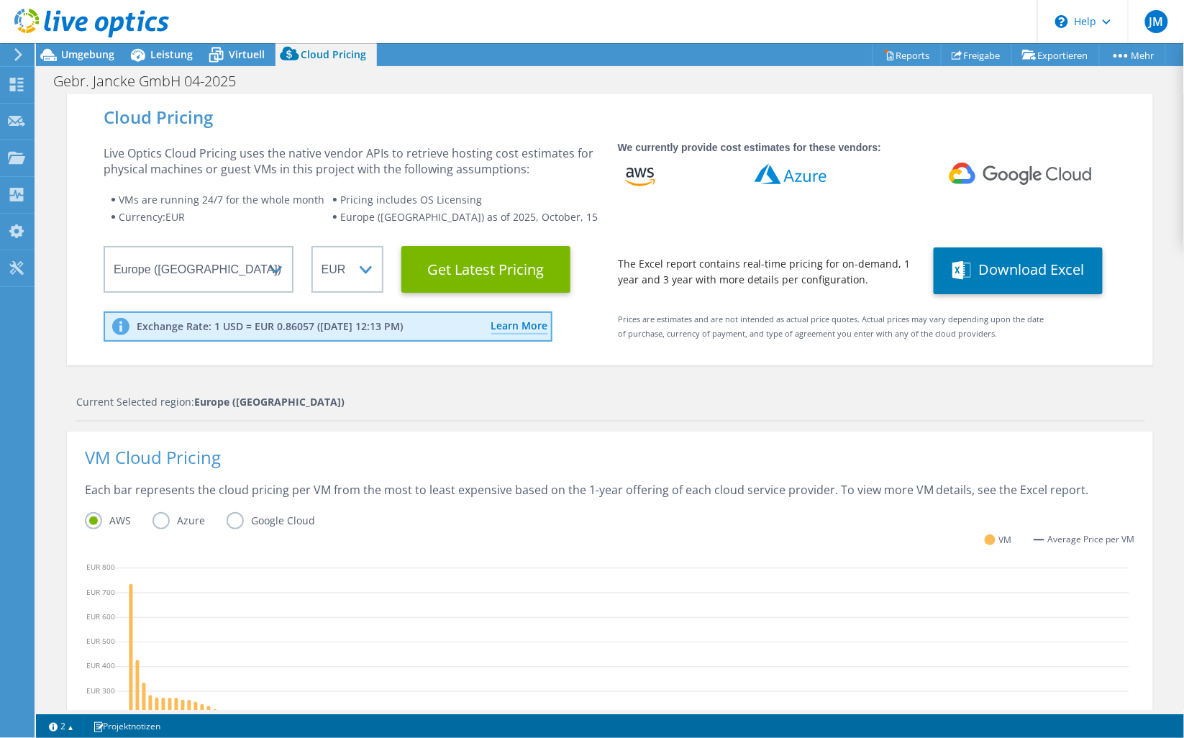
click at [9, 53] on div at bounding box center [16, 54] width 16 height 13
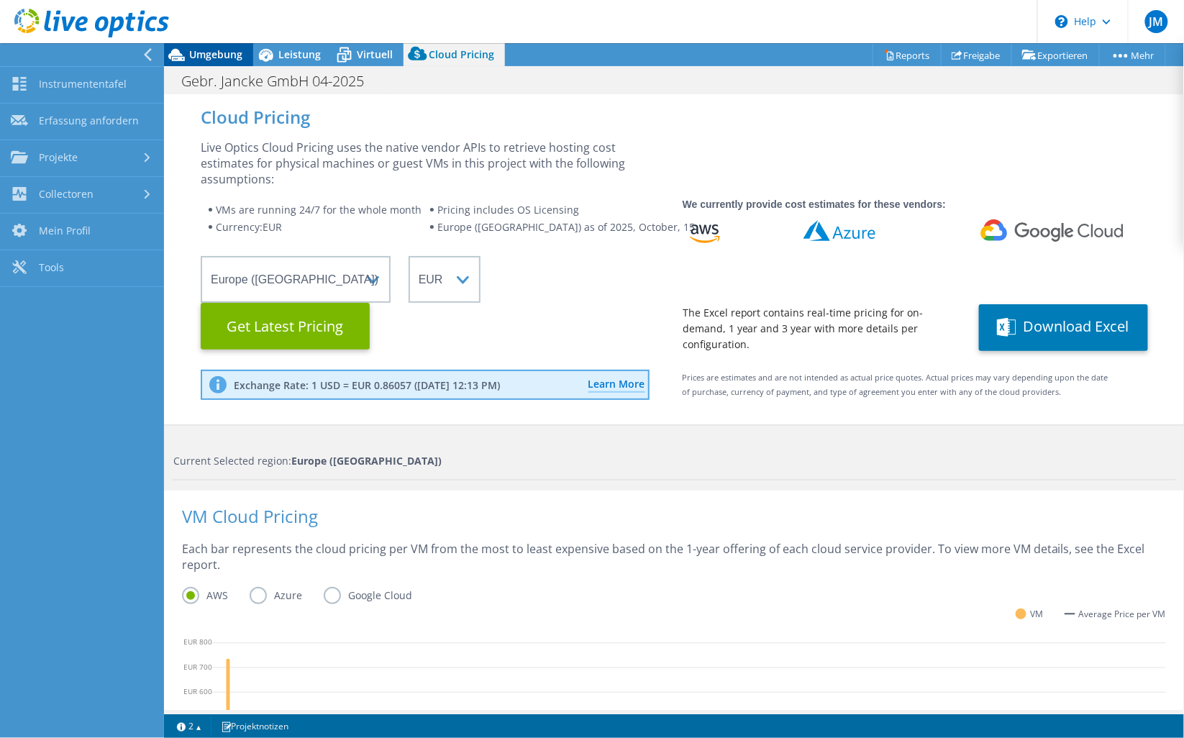
click at [210, 55] on span "Umgebung" at bounding box center [215, 54] width 53 height 14
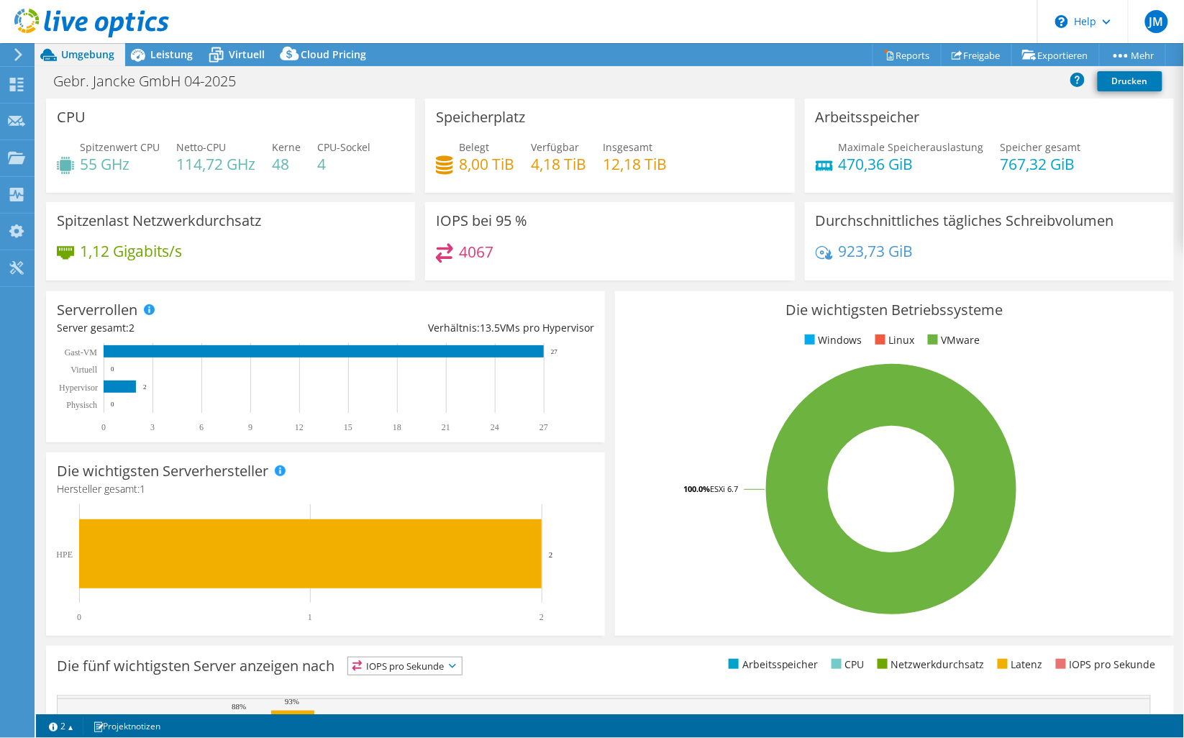
click at [19, 53] on use at bounding box center [18, 54] width 8 height 13
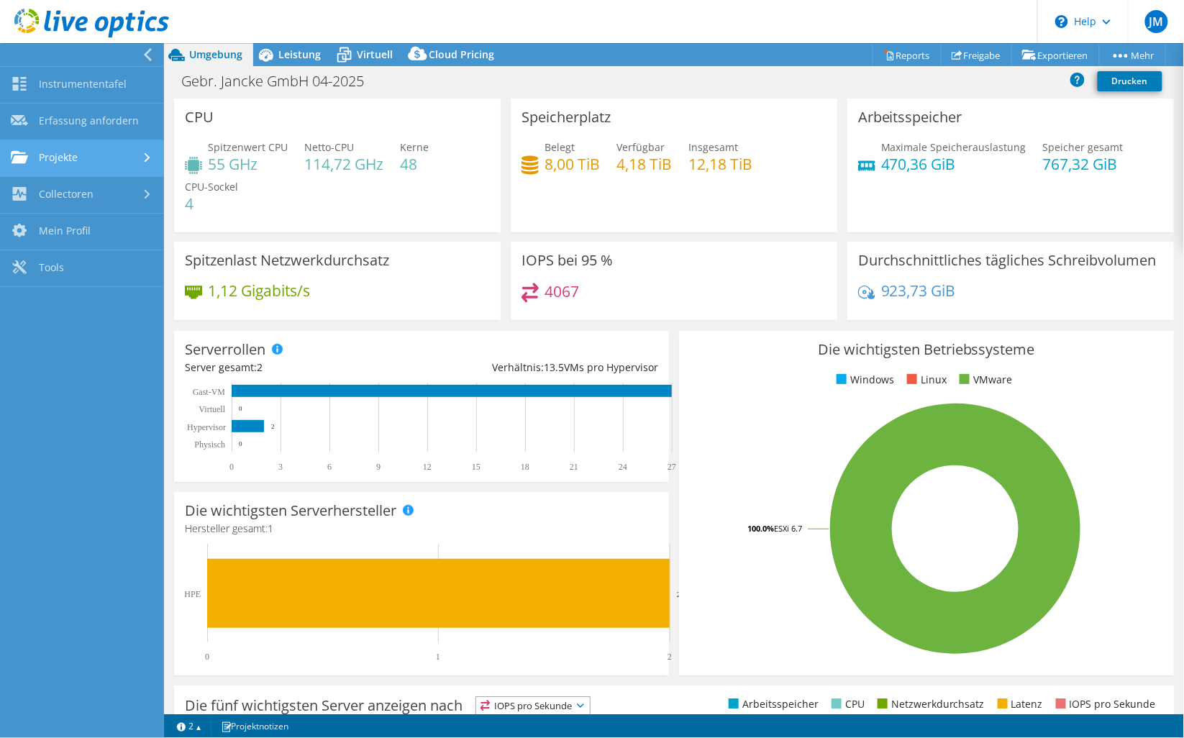
click at [66, 159] on link "Projekte" at bounding box center [82, 158] width 164 height 37
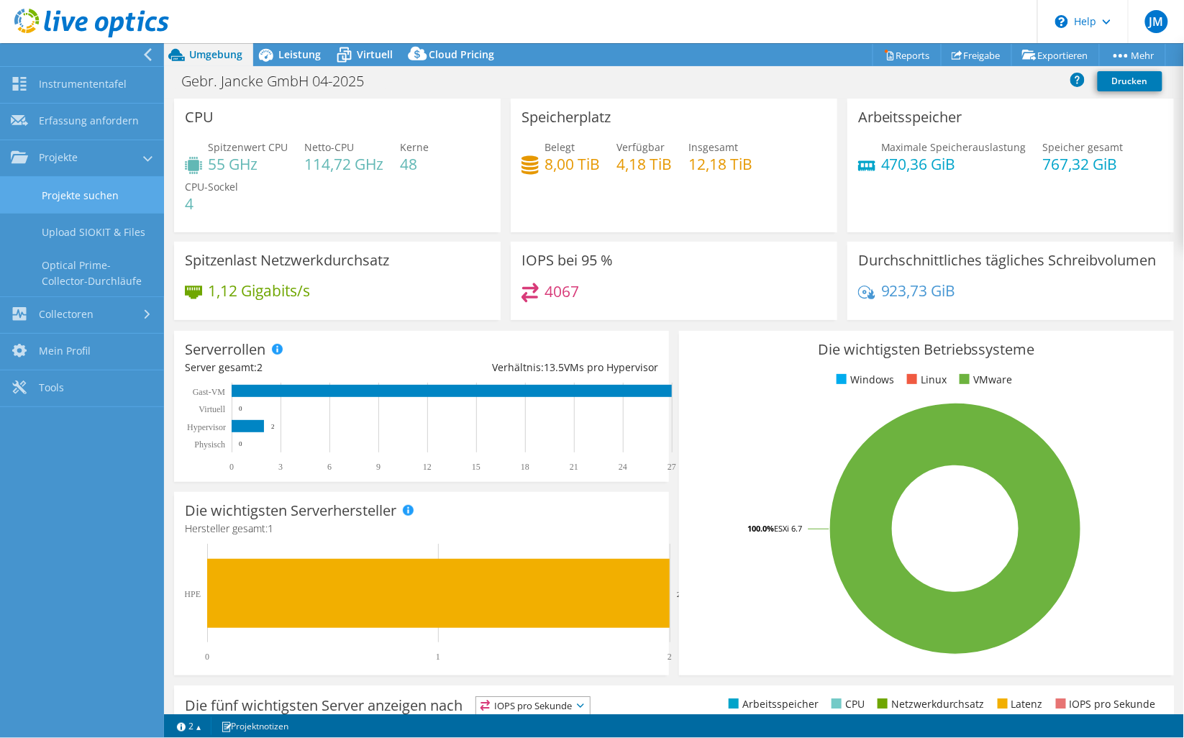
click at [79, 196] on link "Projekte suchen" at bounding box center [82, 195] width 164 height 37
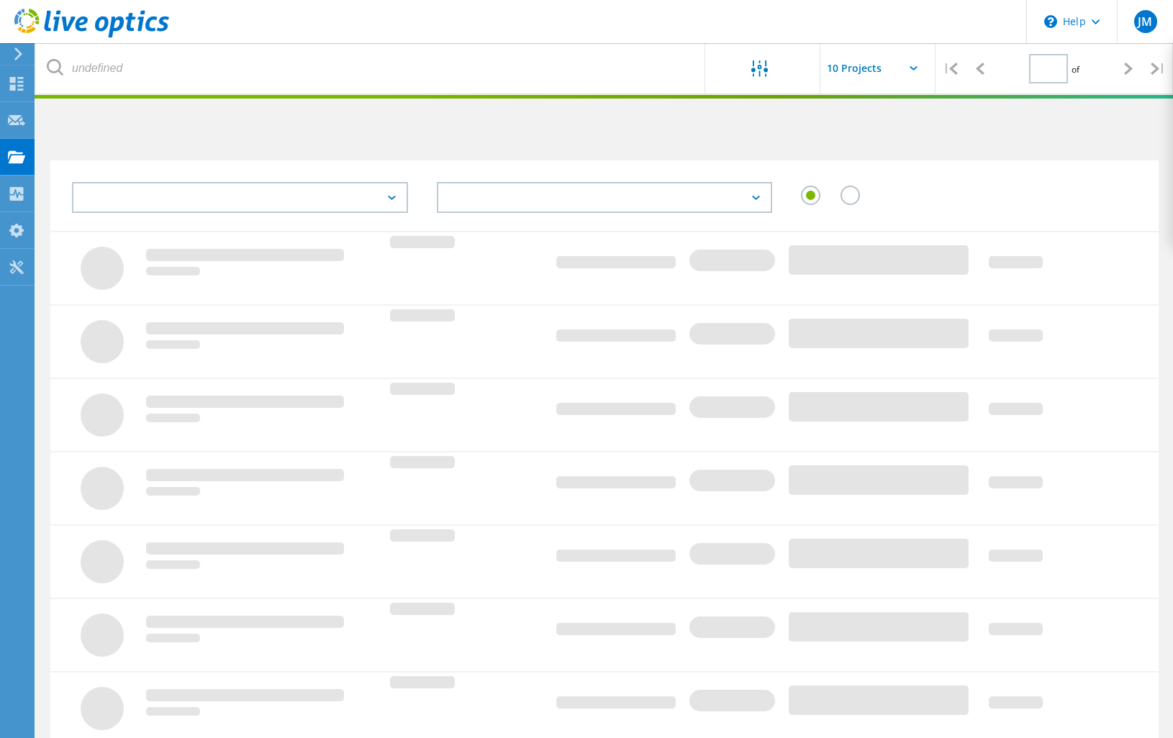
type input "1"
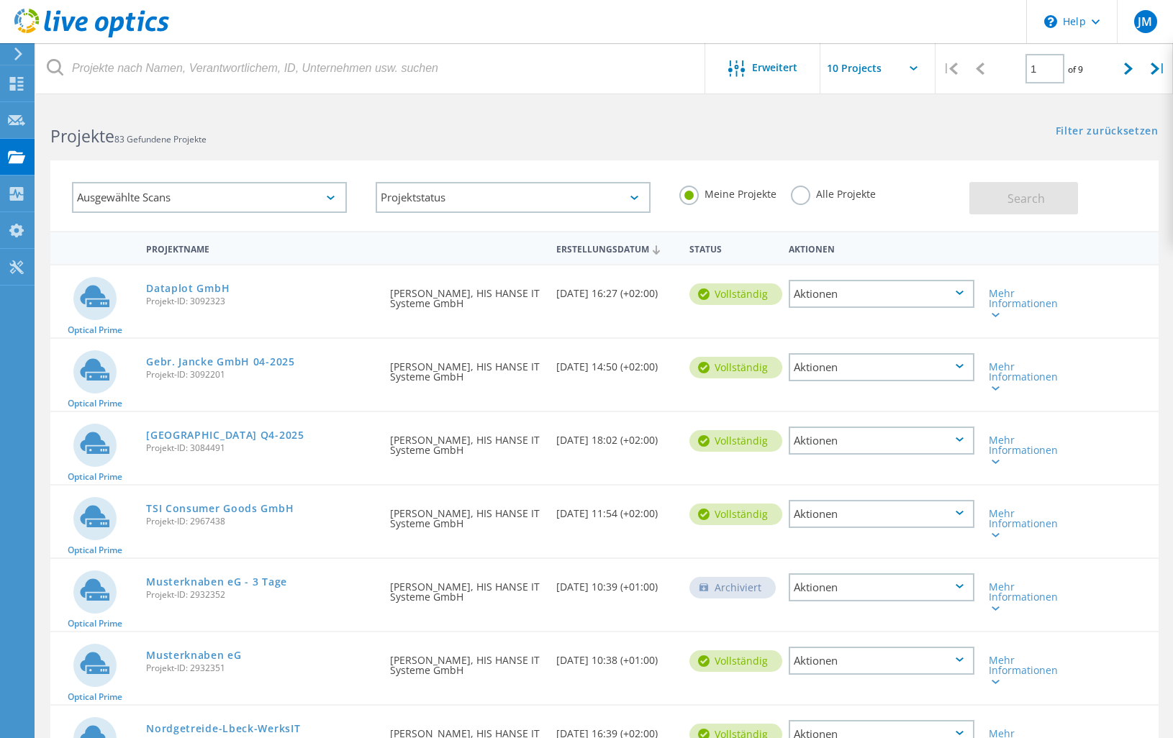
click at [27, 22] on icon at bounding box center [91, 23] width 155 height 29
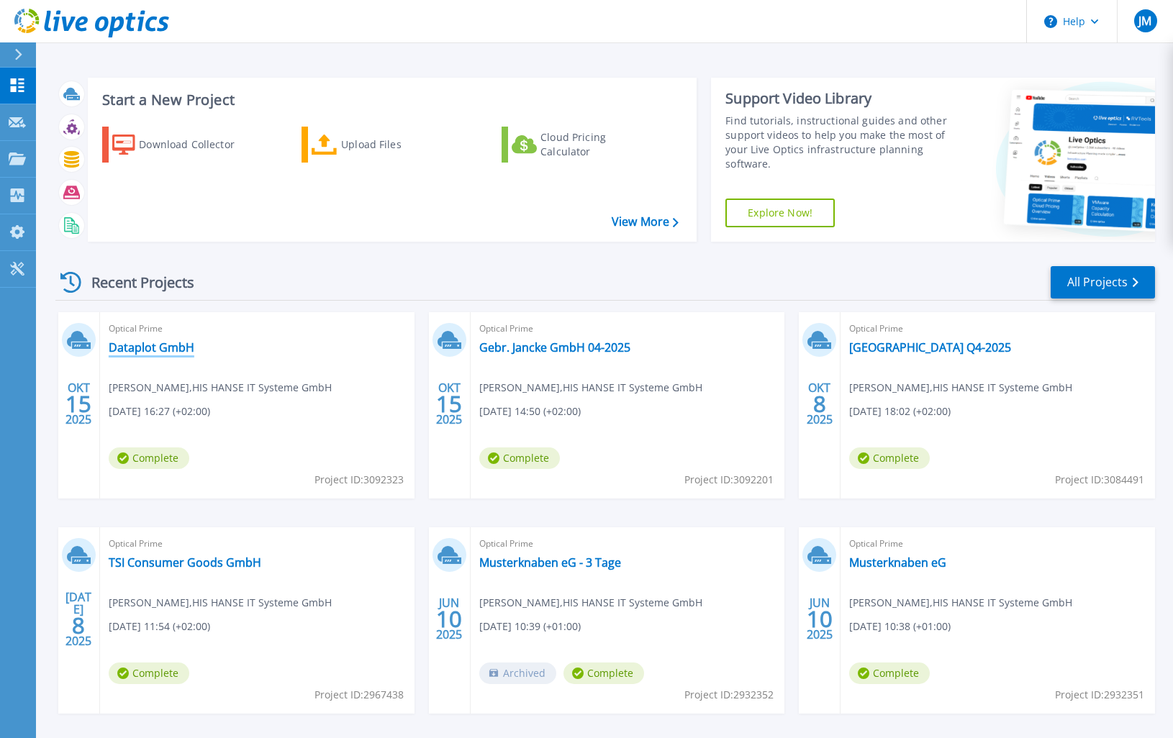
click at [155, 345] on link "Dataplot GmbH" at bounding box center [152, 347] width 86 height 14
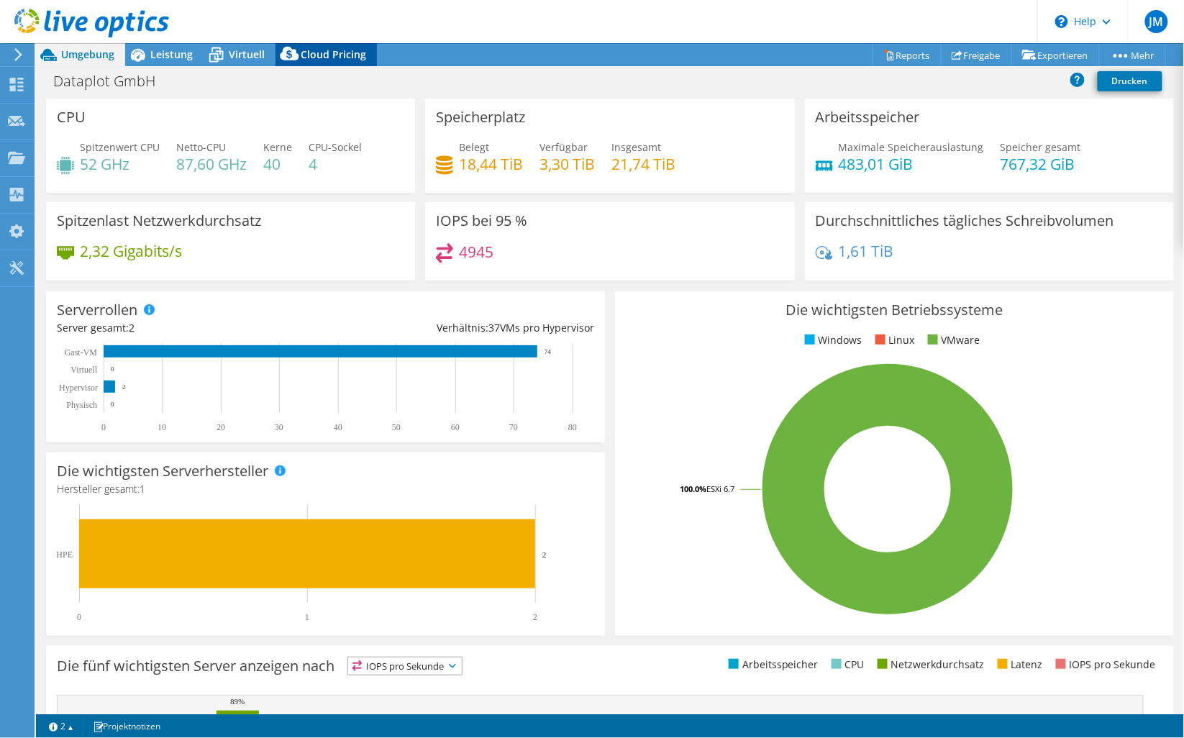
click at [322, 51] on span "Cloud Pricing" at bounding box center [333, 54] width 65 height 14
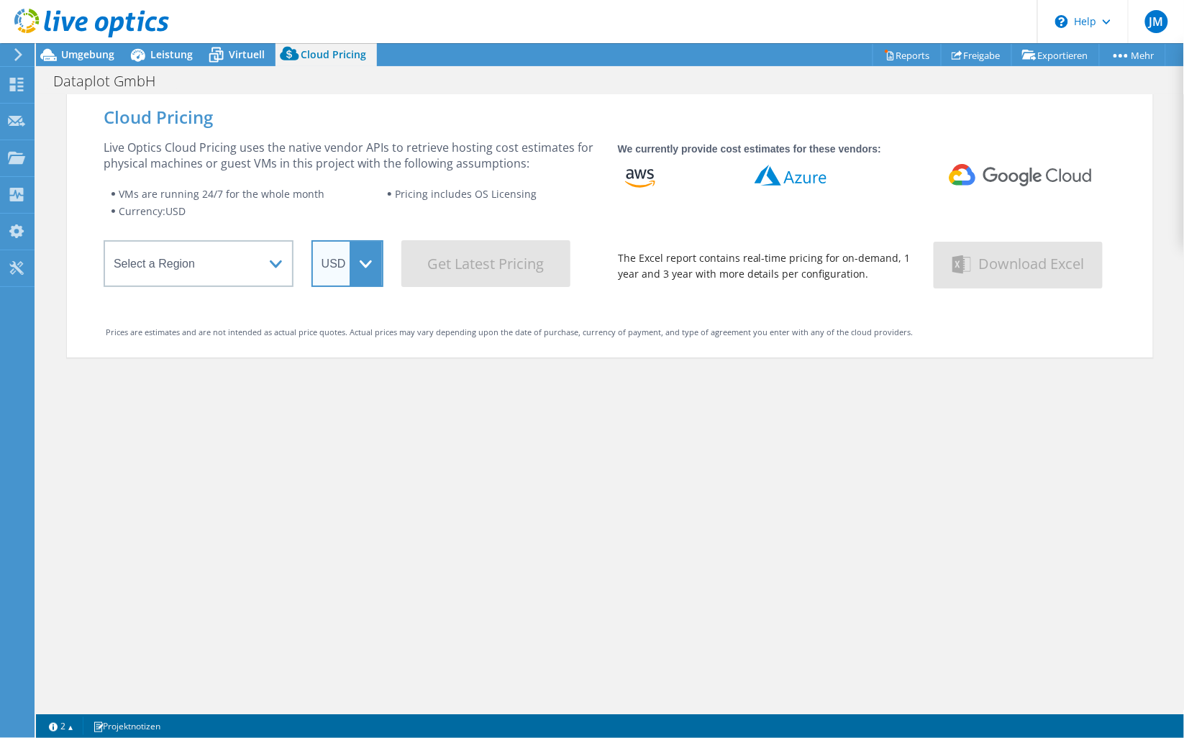
click at [356, 261] on select "ARS AUD BRL CAD CHF CLP CNY DKK EUR GBP HKD HUF INR JPY MXN MYR NOK NZD PEN SEK…" at bounding box center [348, 263] width 72 height 47
select select "EUR"
click at [312, 240] on select "ARS AUD BRL CAD CHF CLP CNY DKK EUR GBP HKD HUF INR JPY MXN MYR NOK NZD PEN SEK…" at bounding box center [348, 263] width 72 height 47
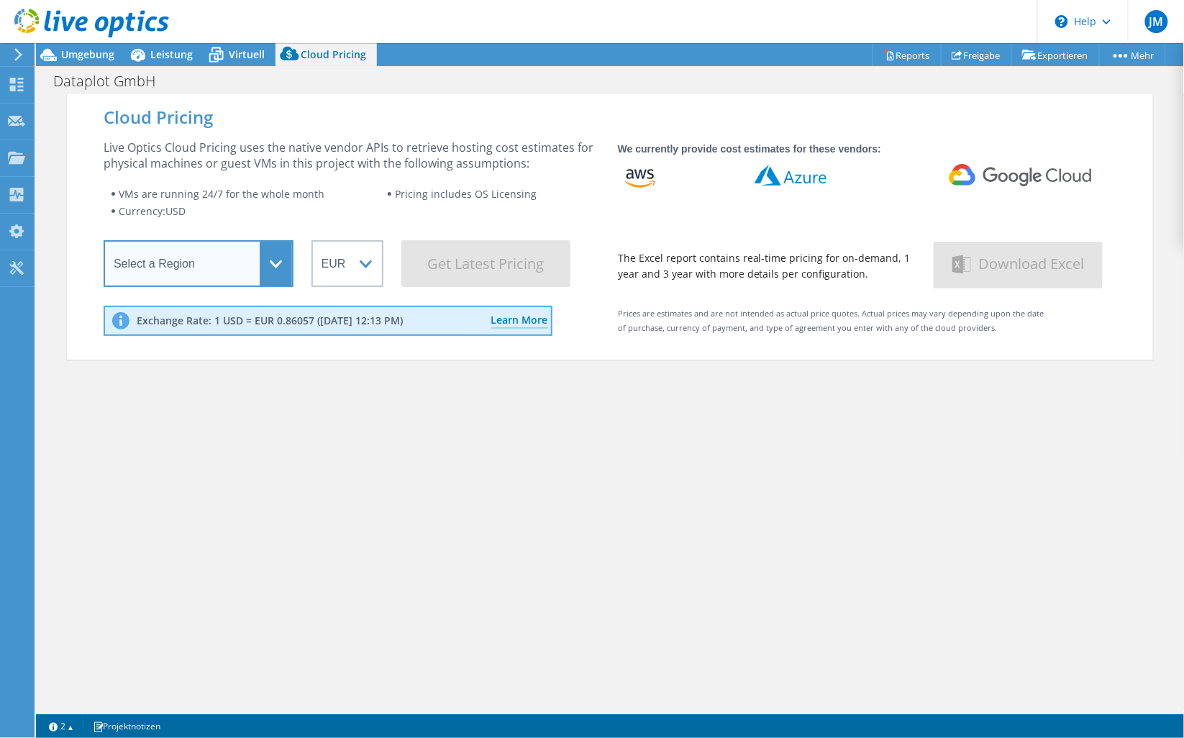
click at [214, 252] on select "Select a Region Asia Pacific (Hong Kong) Asia Pacific (Mumbai) Asia Pacific (Se…" at bounding box center [199, 263] width 190 height 47
select select "EUFrankfurt"
click at [104, 245] on select "Select a Region Asia Pacific (Hong Kong) Asia Pacific (Mumbai) Asia Pacific (Se…" at bounding box center [199, 263] width 190 height 47
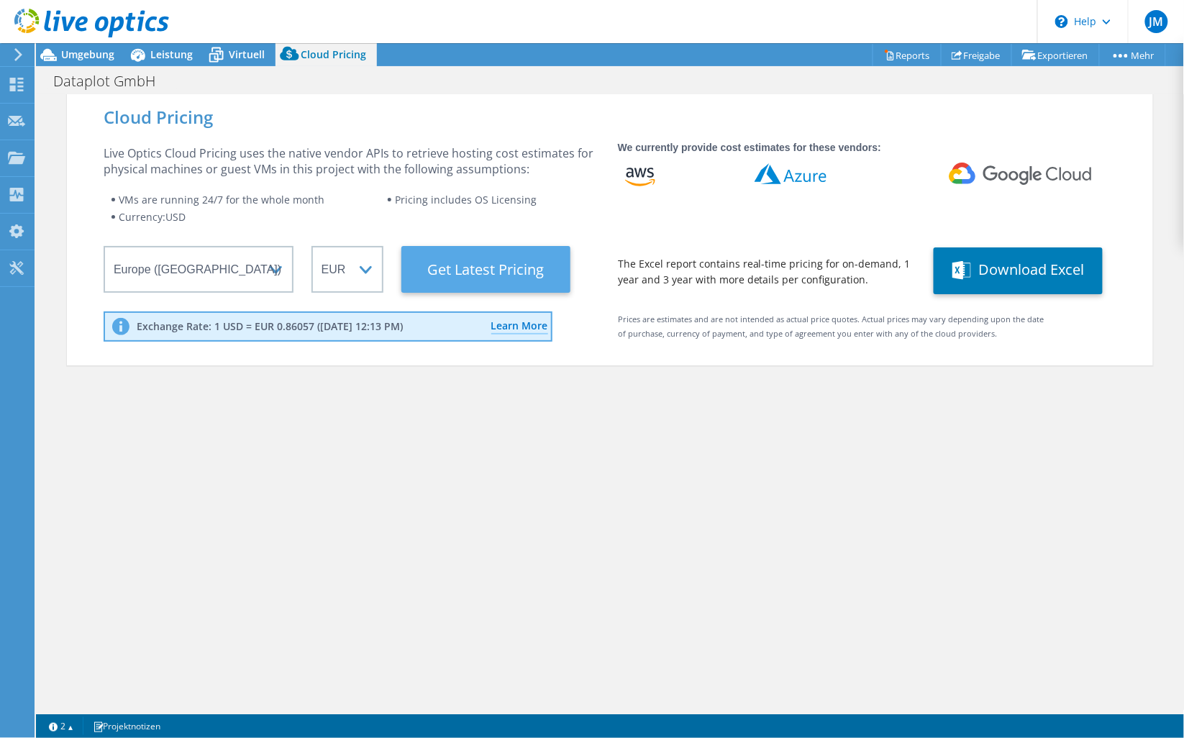
click at [524, 266] on Latest "Get Latest Pricing" at bounding box center [485, 269] width 169 height 47
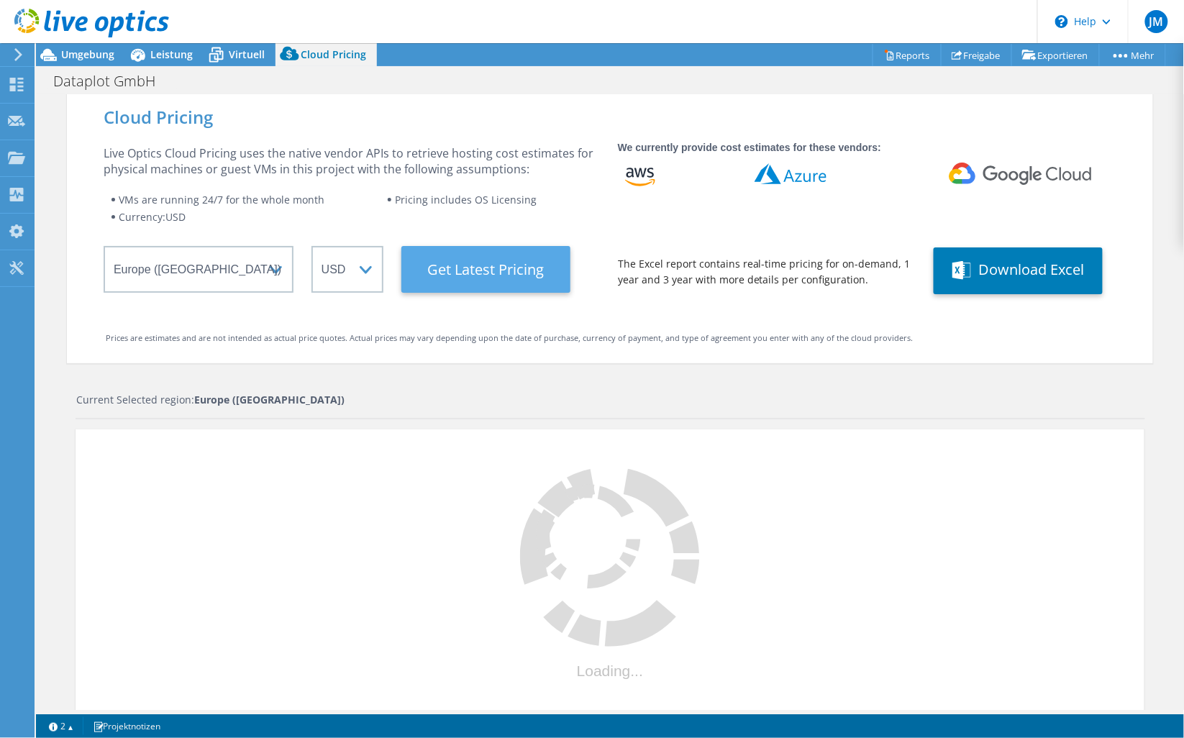
select select "EUR"
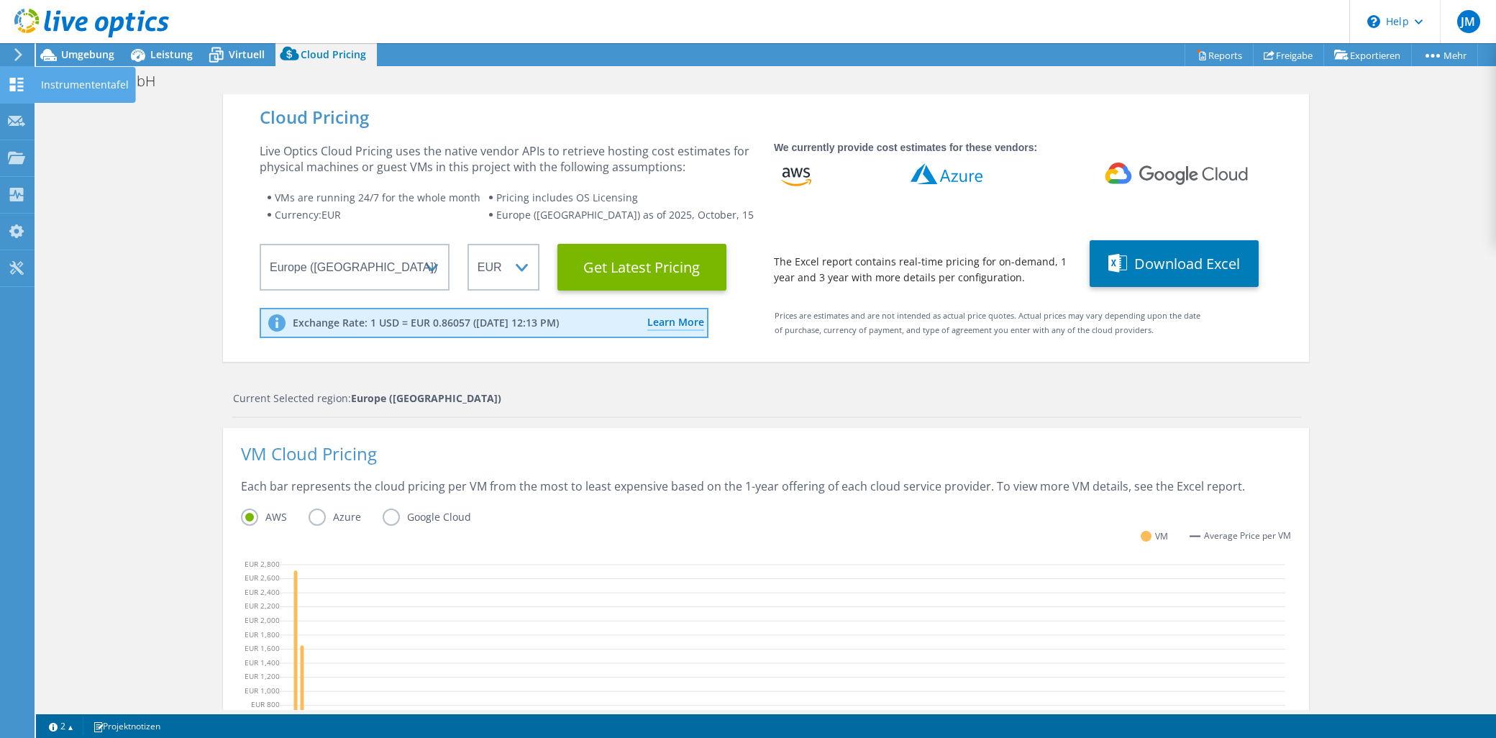
click at [19, 85] on use at bounding box center [17, 85] width 14 height 14
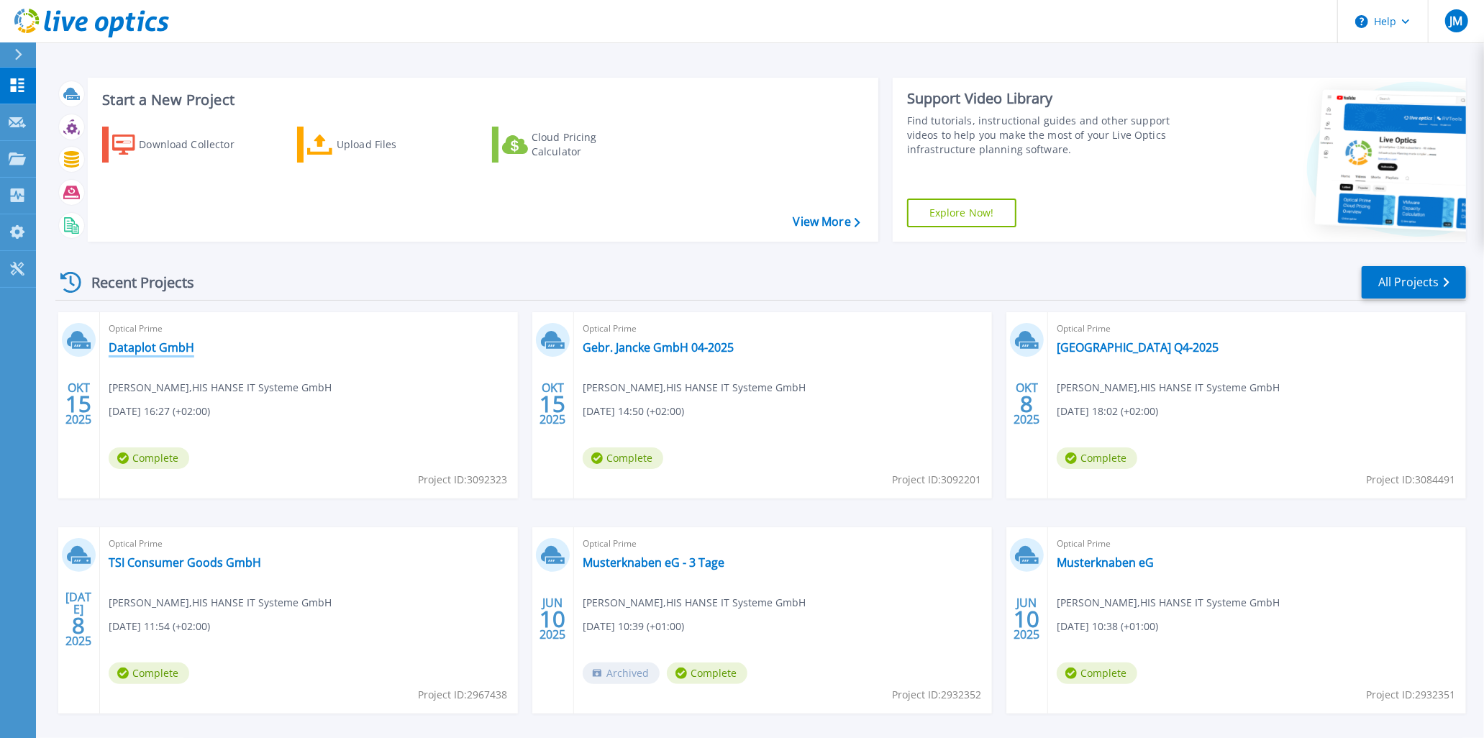
click at [159, 346] on link "Dataplot GmbH" at bounding box center [152, 347] width 86 height 14
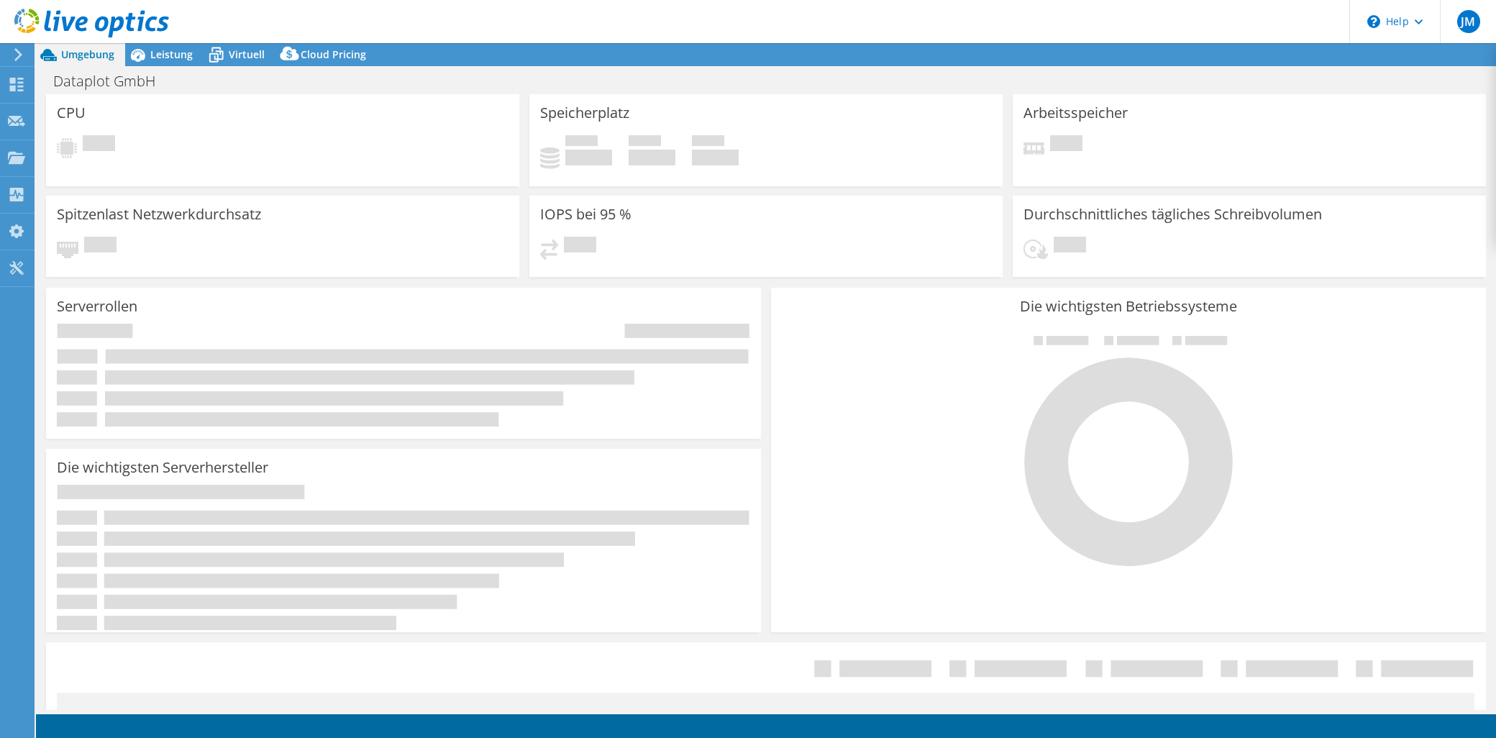
select select "EUFrankfurt"
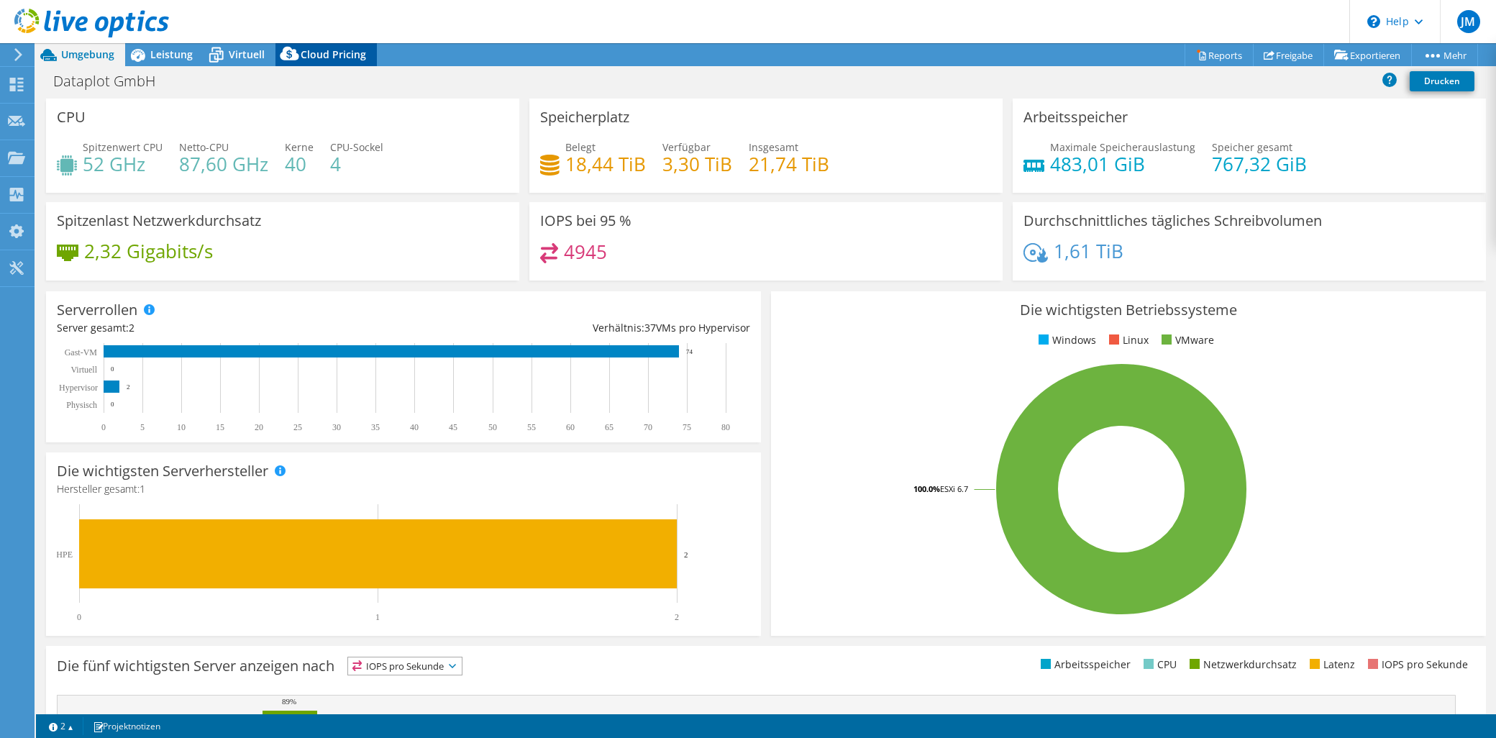
click at [324, 51] on span "Cloud Pricing" at bounding box center [333, 54] width 65 height 14
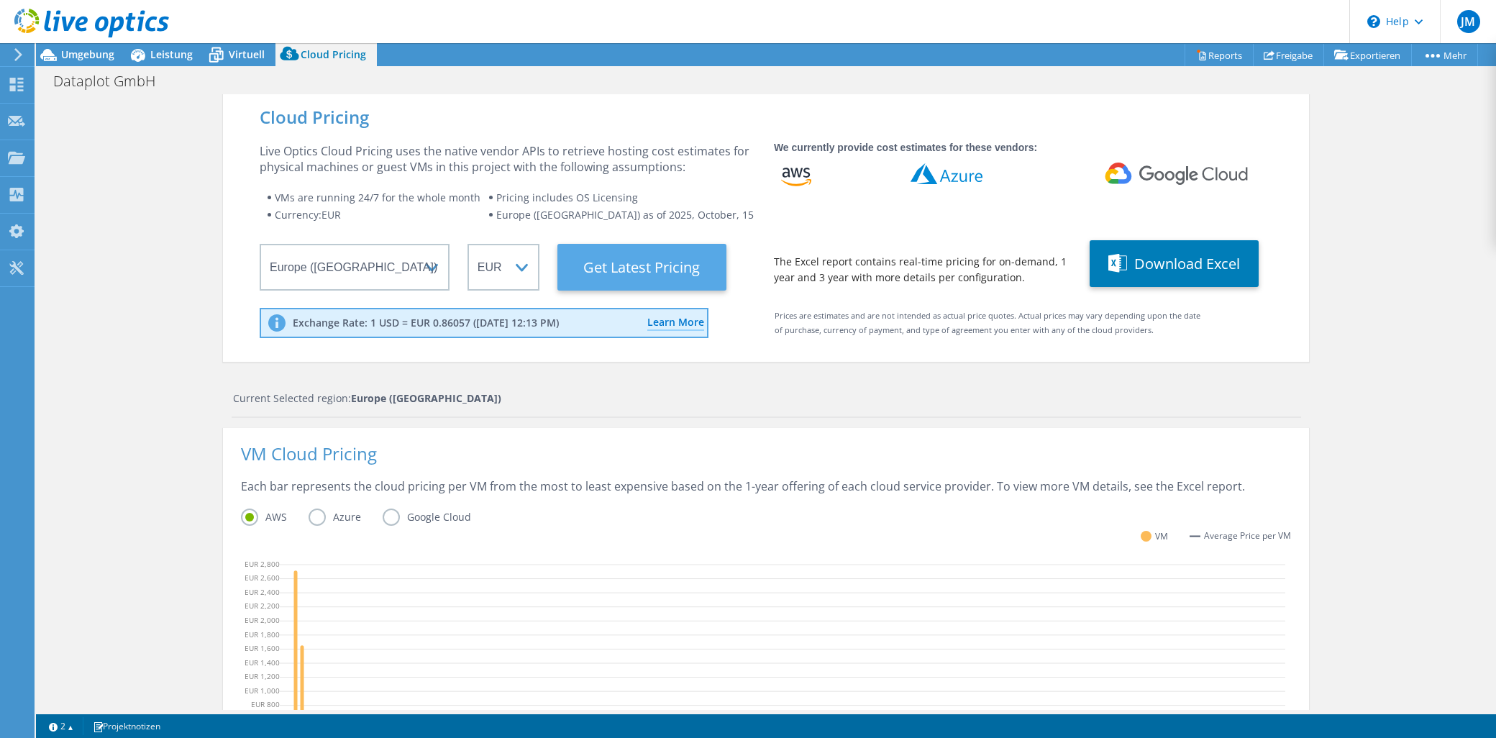
click at [642, 269] on Latest "Get Latest Pricing" at bounding box center [642, 267] width 169 height 47
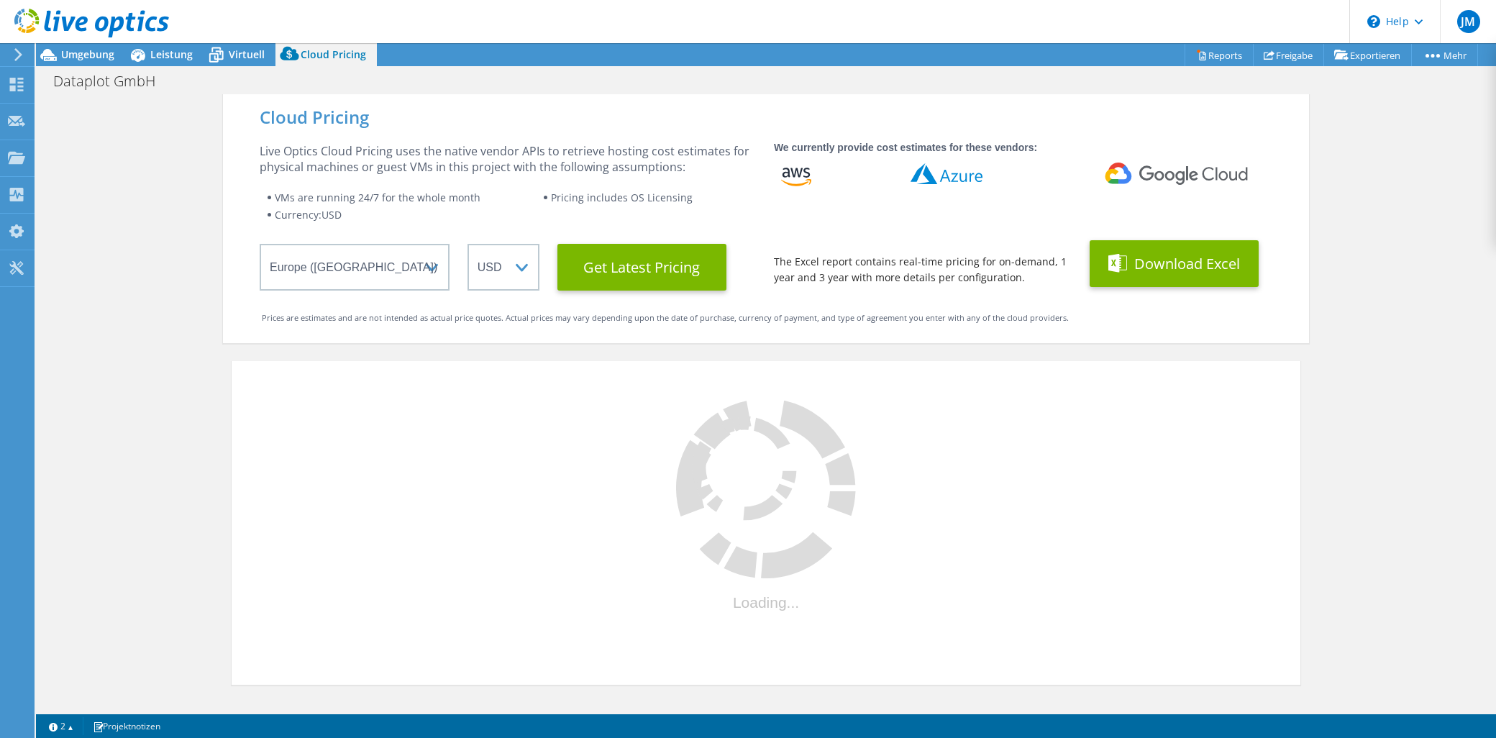
select select "EUR"
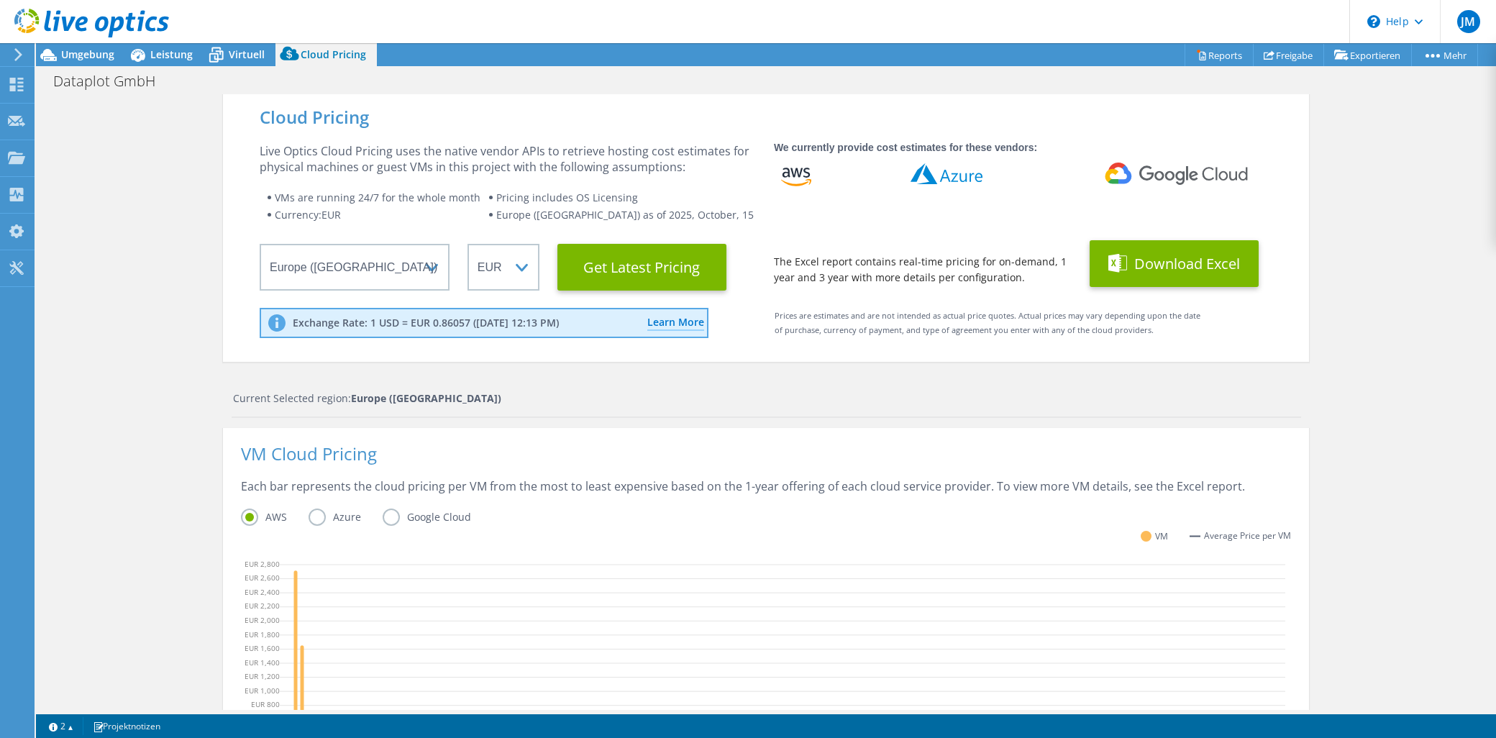
click at [1183, 261] on button "Download Excel" at bounding box center [1174, 263] width 169 height 47
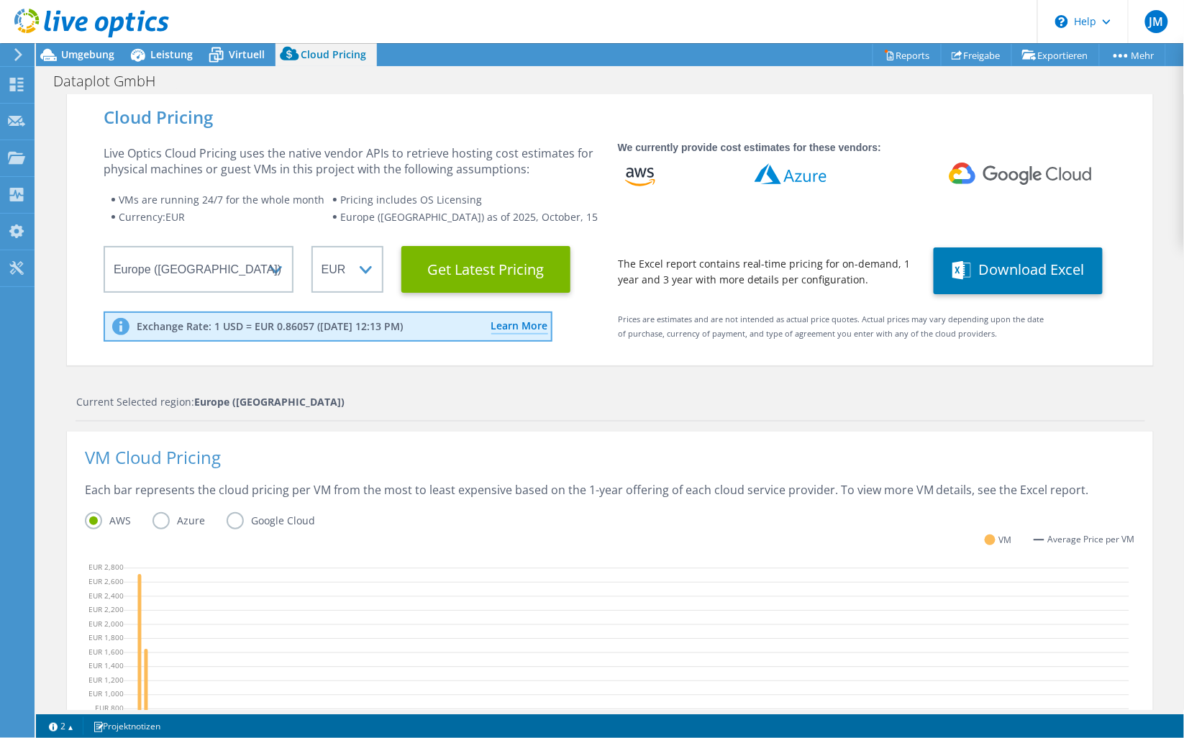
scroll to position [53, 0]
click at [896, 55] on link "Reports" at bounding box center [907, 55] width 69 height 22
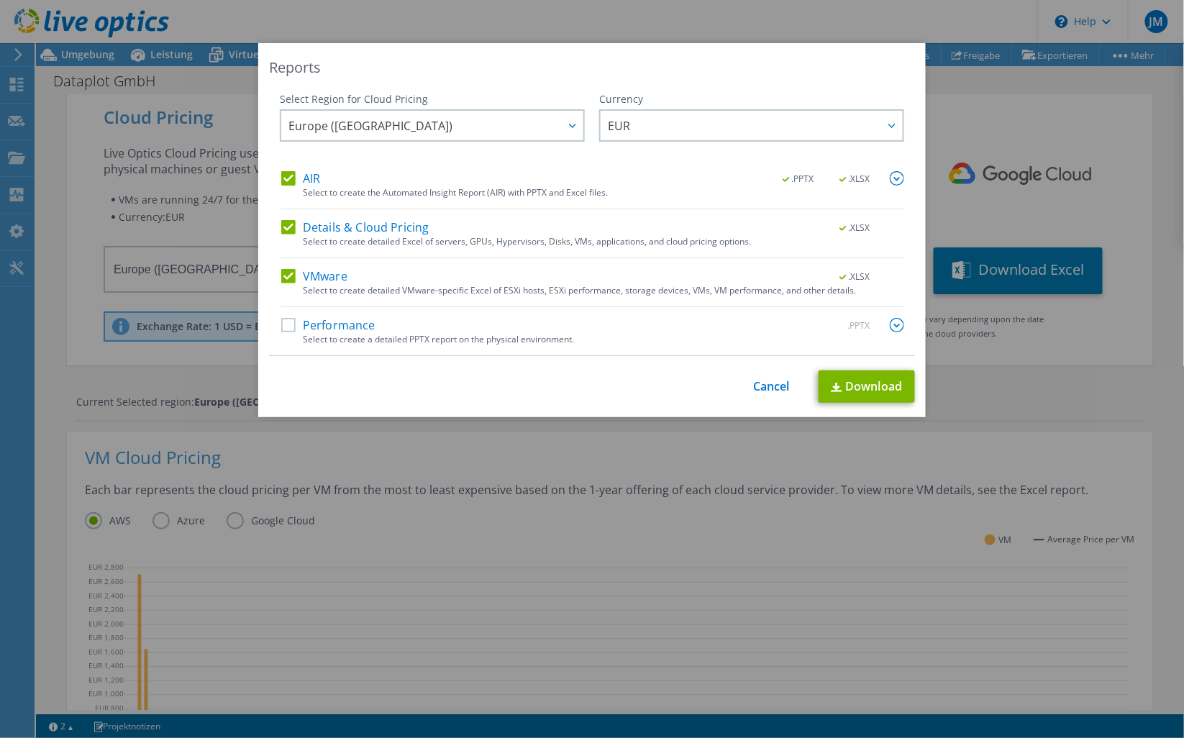
click at [288, 327] on label "Performance" at bounding box center [328, 325] width 94 height 14
click at [0, 0] on input "Performance" at bounding box center [0, 0] width 0 height 0
click at [890, 178] on img at bounding box center [897, 178] width 14 height 14
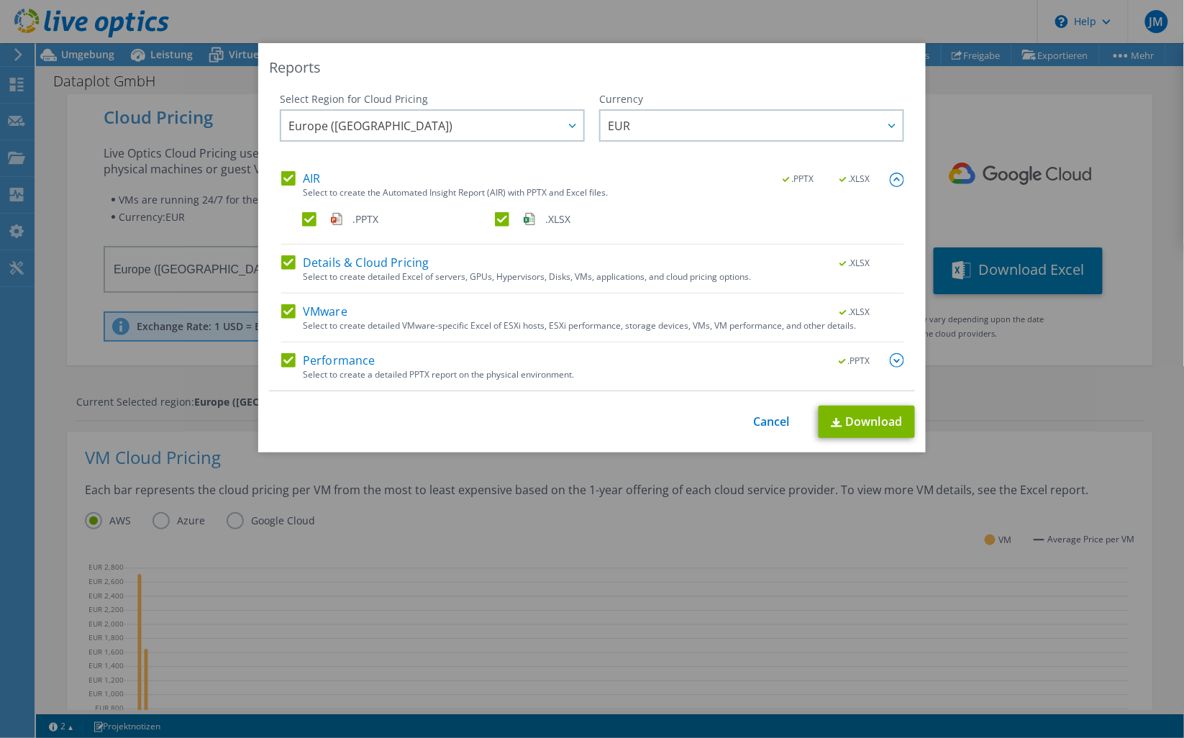
click at [894, 368] on div at bounding box center [897, 361] width 14 height 16
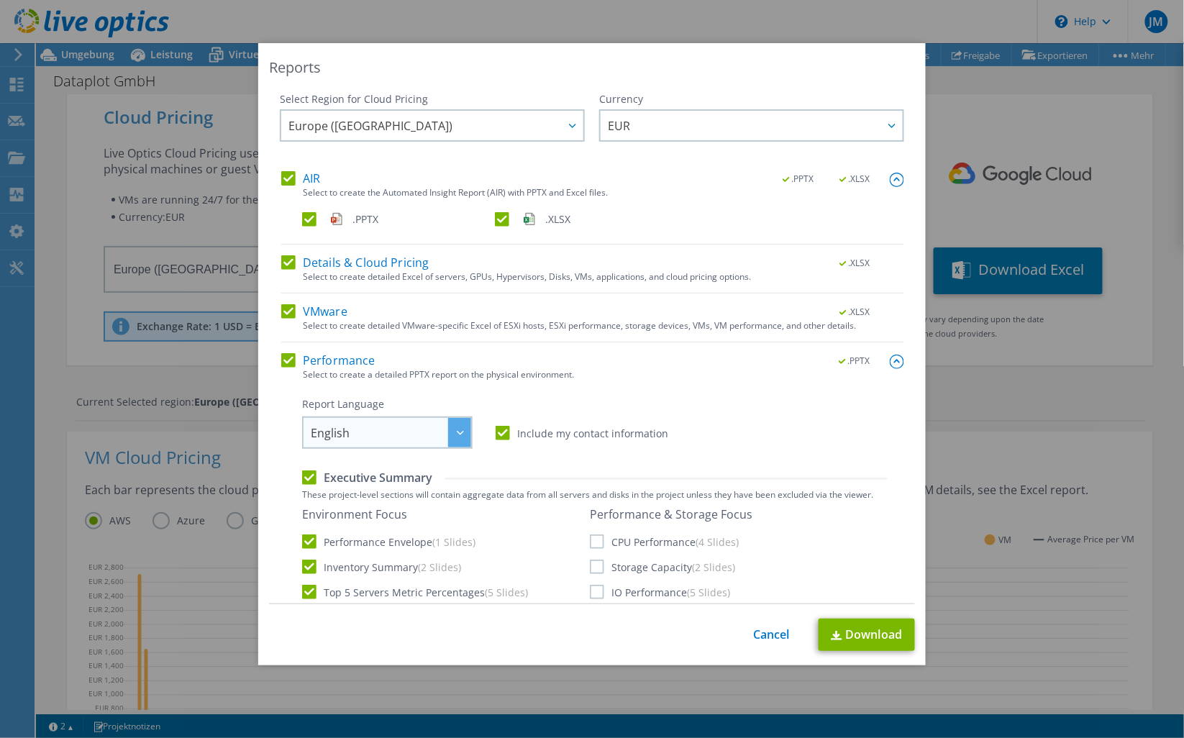
click at [440, 426] on span "English" at bounding box center [391, 432] width 160 height 29
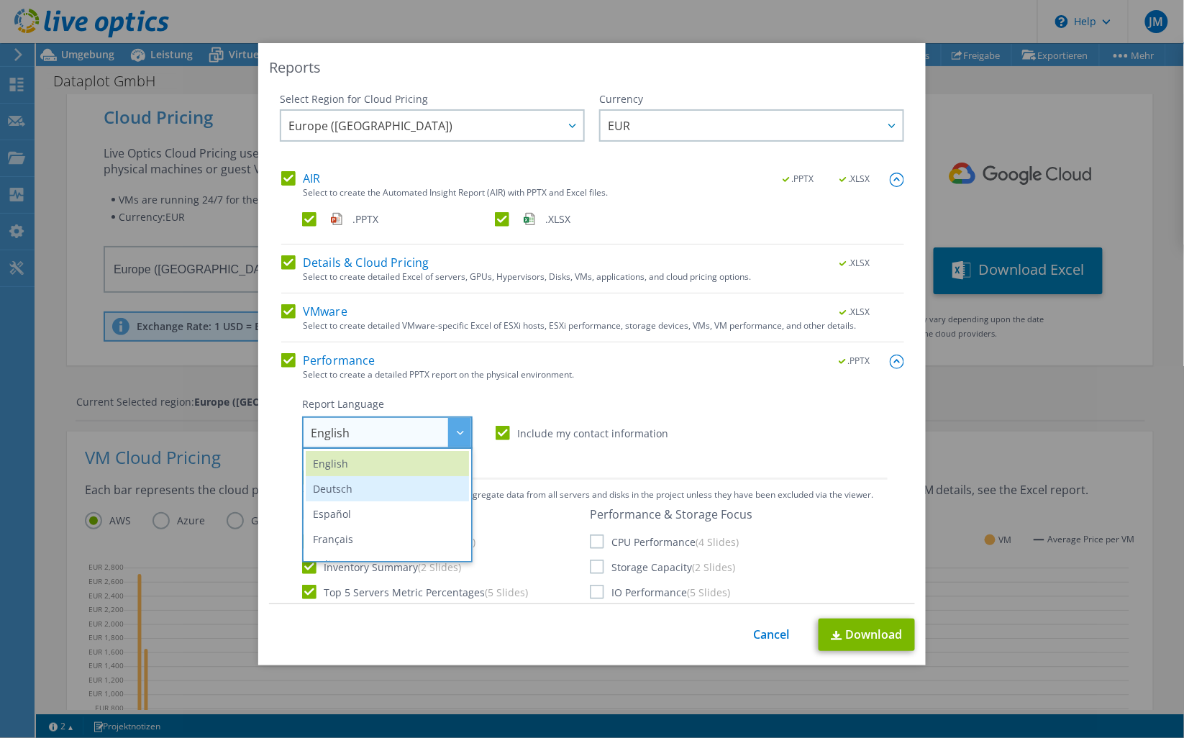
click at [347, 491] on li "Deutsch" at bounding box center [387, 488] width 163 height 25
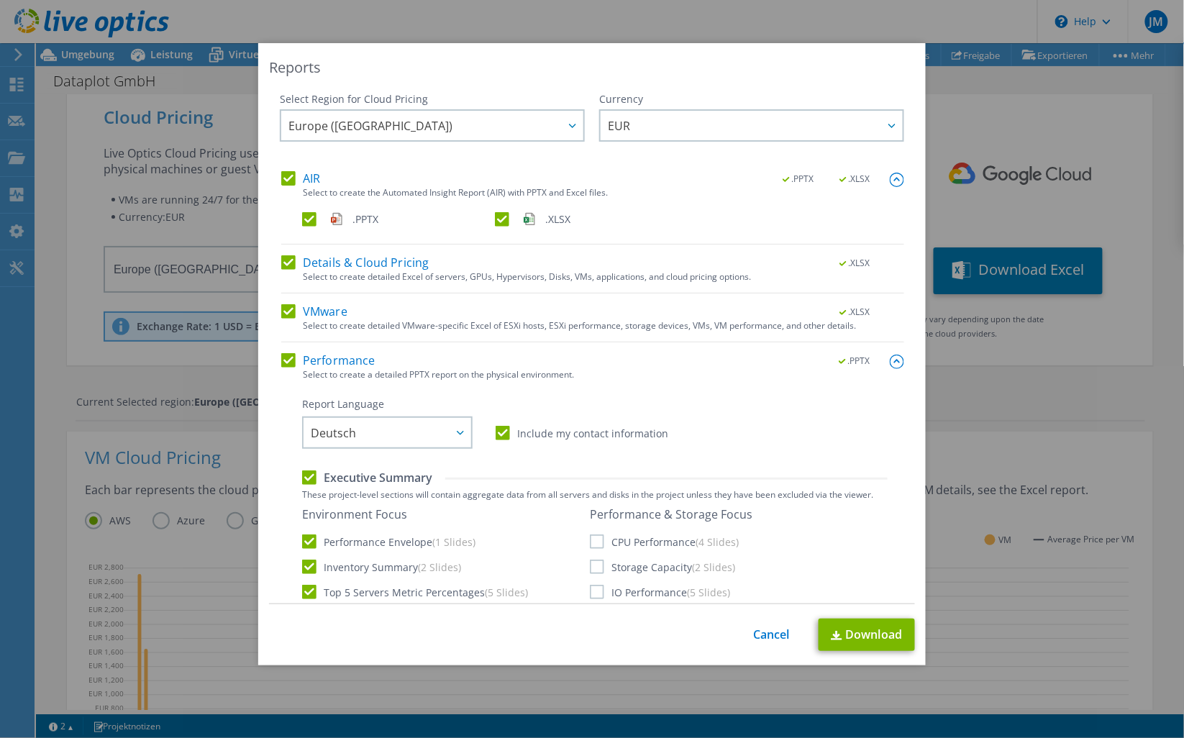
click at [619, 540] on label "CPU Performance (4 Slides)" at bounding box center [664, 542] width 149 height 14
click at [0, 0] on input "CPU Performance (4 Slides)" at bounding box center [0, 0] width 0 height 0
drag, startPoint x: 602, startPoint y: 563, endPoint x: 601, endPoint y: 581, distance: 18.0
click at [603, 564] on label "Storage Capacity (2 Slides)" at bounding box center [662, 567] width 145 height 14
click at [0, 0] on input "Storage Capacity (2 Slides)" at bounding box center [0, 0] width 0 height 0
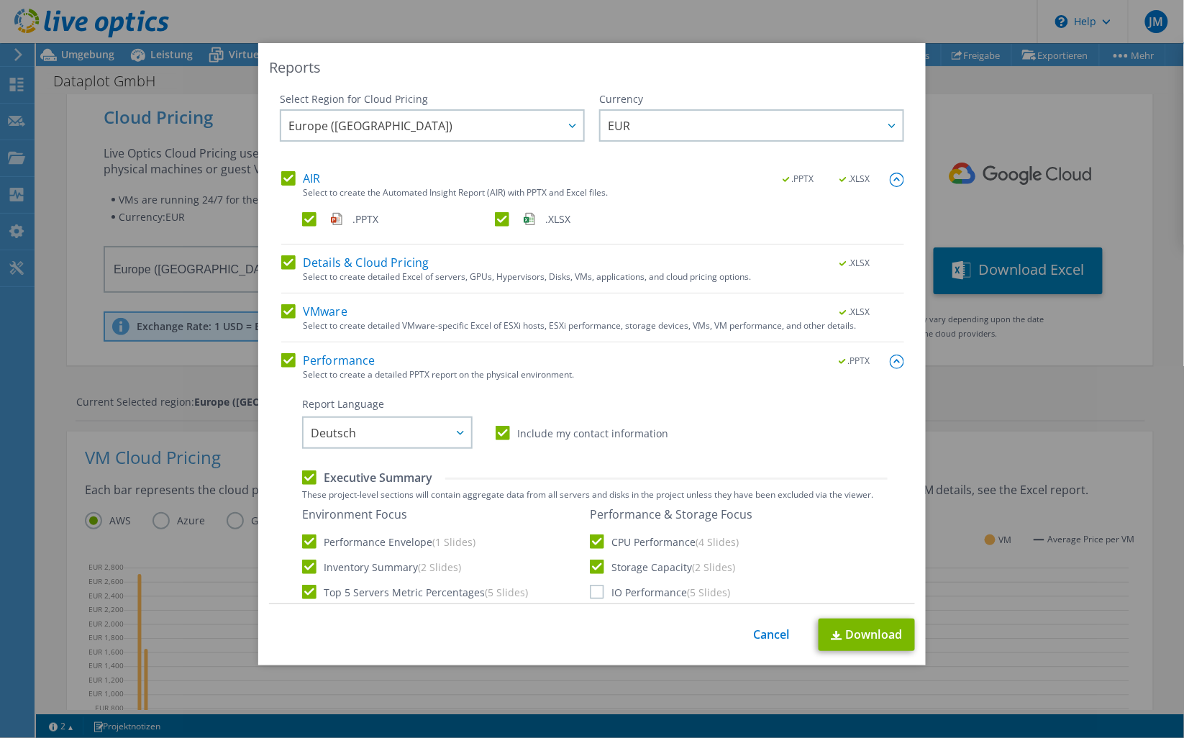
click at [600, 586] on label "IO Performance (5 Slides)" at bounding box center [660, 592] width 140 height 14
click at [0, 0] on input "IO Performance (5 Slides)" at bounding box center [0, 0] width 0 height 0
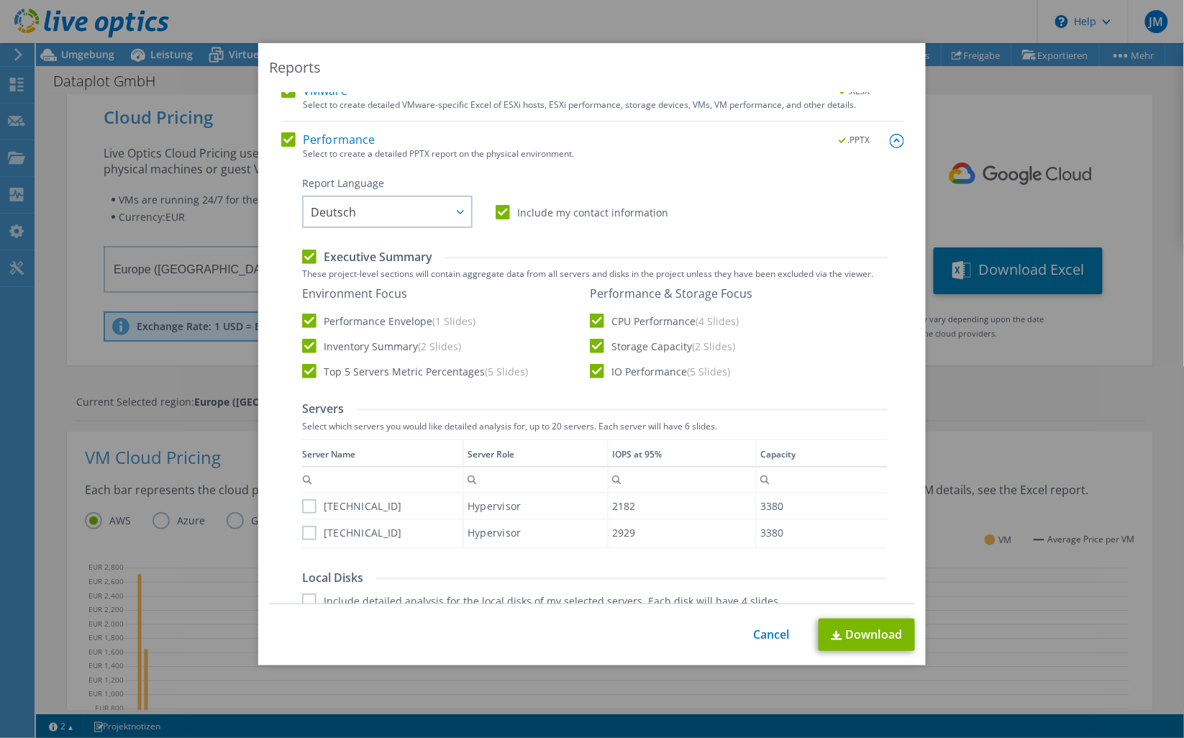
scroll to position [266, 0]
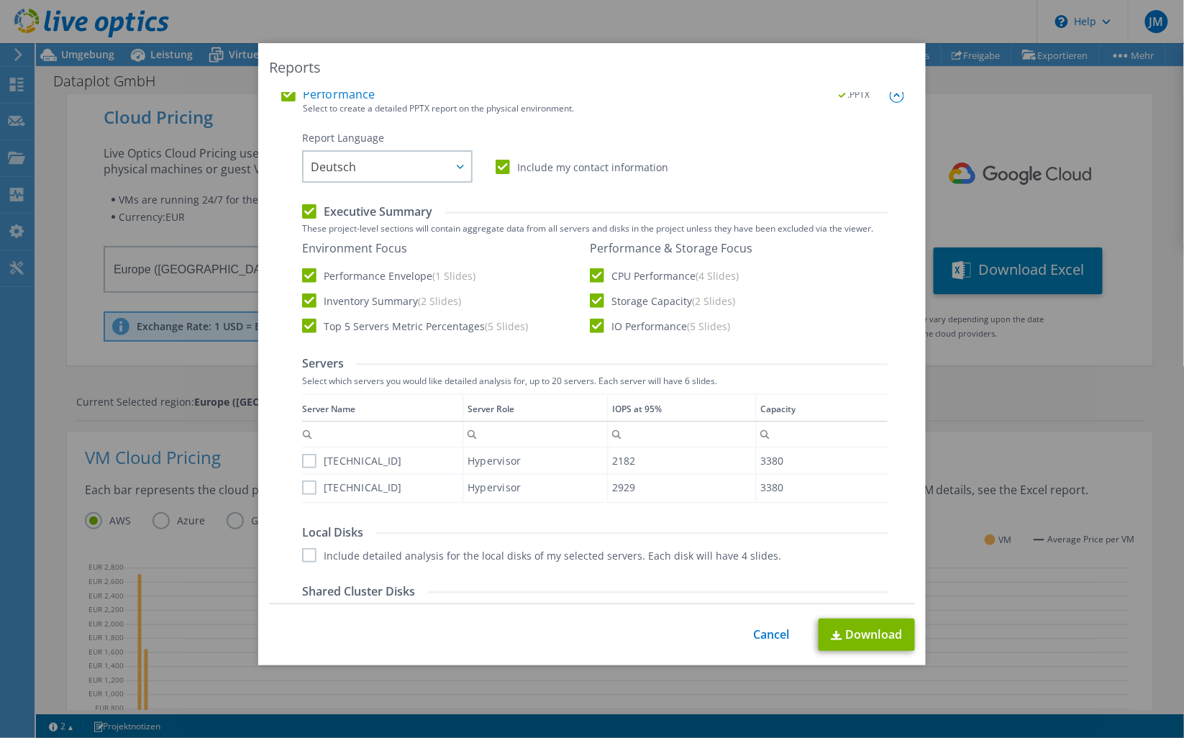
drag, startPoint x: 317, startPoint y: 458, endPoint x: 318, endPoint y: 470, distance: 12.3
click at [318, 463] on label "[TECHNICAL_ID]" at bounding box center [352, 461] width 100 height 14
click at [0, 0] on input "[TECHNICAL_ID]" at bounding box center [0, 0] width 0 height 0
click at [313, 490] on label "[TECHNICAL_ID]" at bounding box center [352, 488] width 100 height 14
click at [0, 0] on input "[TECHNICAL_ID]" at bounding box center [0, 0] width 0 height 0
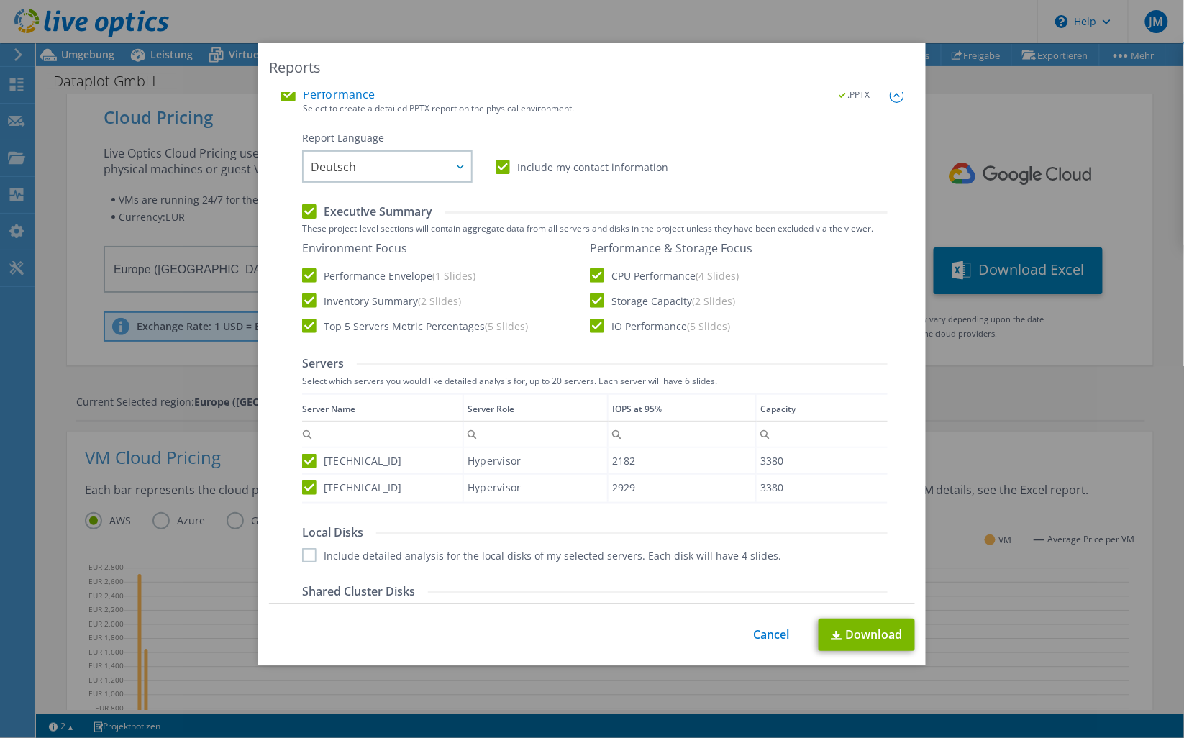
click at [310, 558] on label "Include detailed analysis for the local disks of my selected servers. Each disk…" at bounding box center [541, 555] width 479 height 14
click at [0, 0] on input "Include detailed analysis for the local disks of my selected servers. Each disk…" at bounding box center [0, 0] width 0 height 0
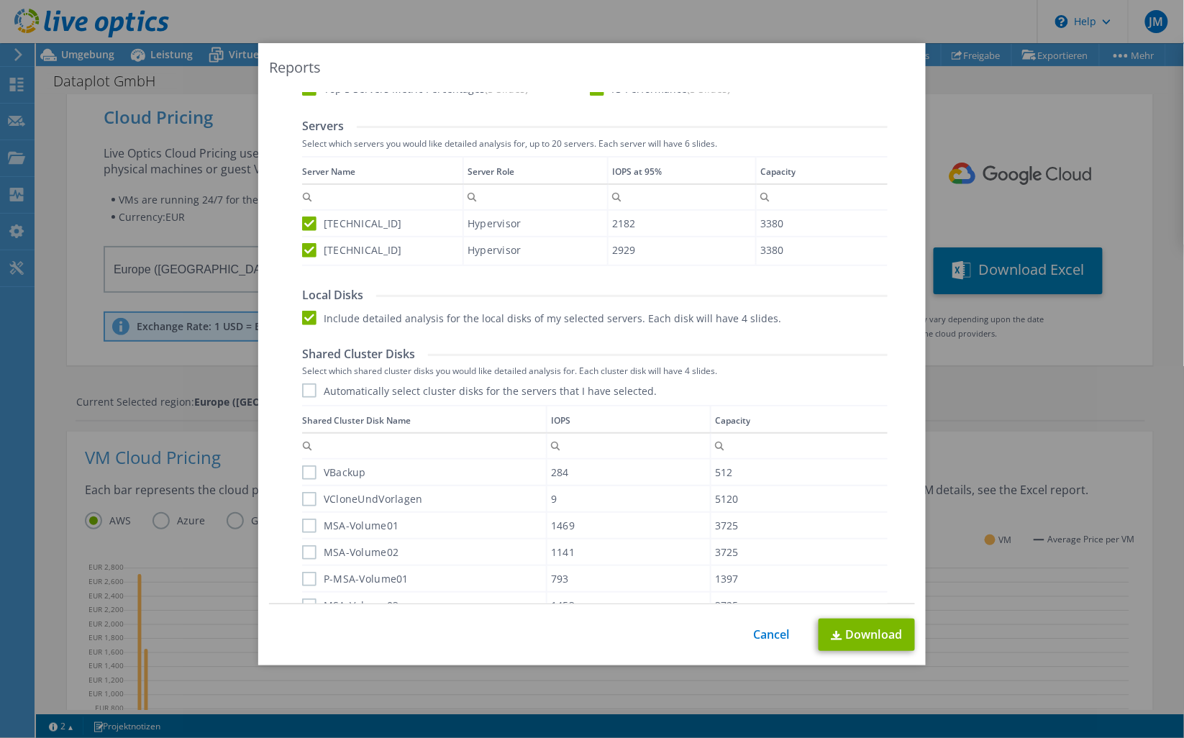
scroll to position [586, 0]
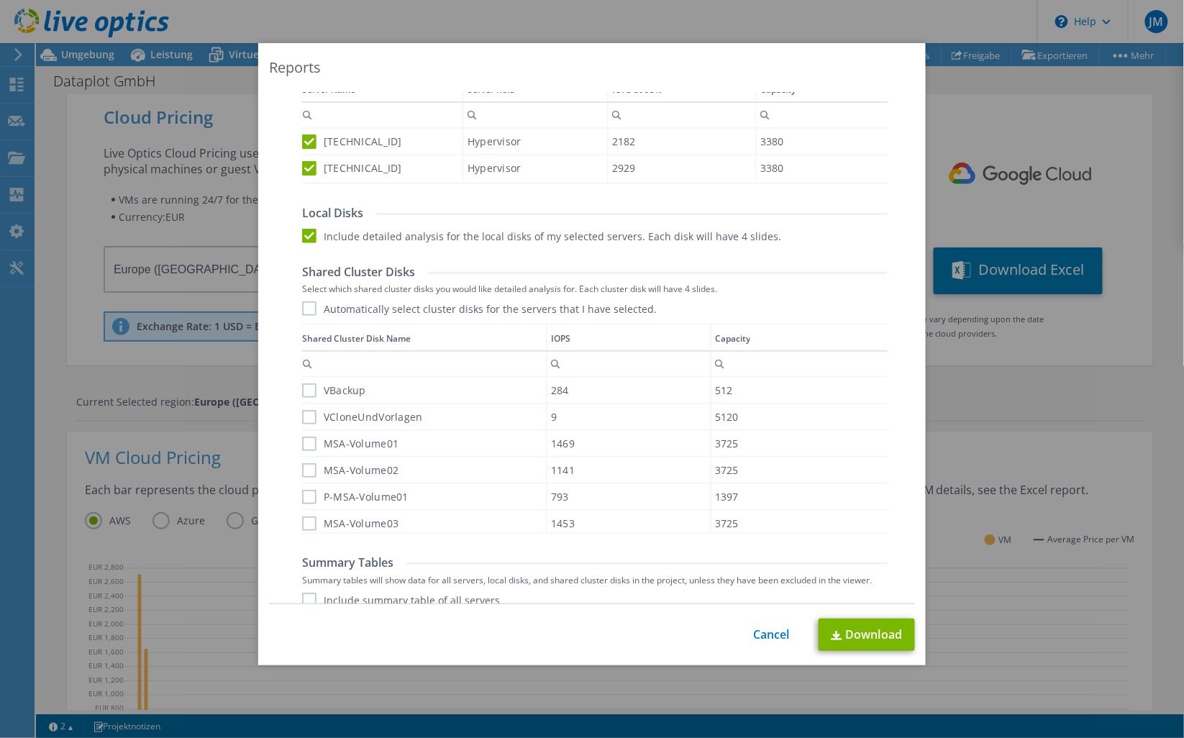
click at [304, 307] on label "Automatically select cluster disks for the servers that I have selected." at bounding box center [479, 308] width 355 height 14
click at [0, 0] on input "Automatically select cluster disks for the servers that I have selected." at bounding box center [0, 0] width 0 height 0
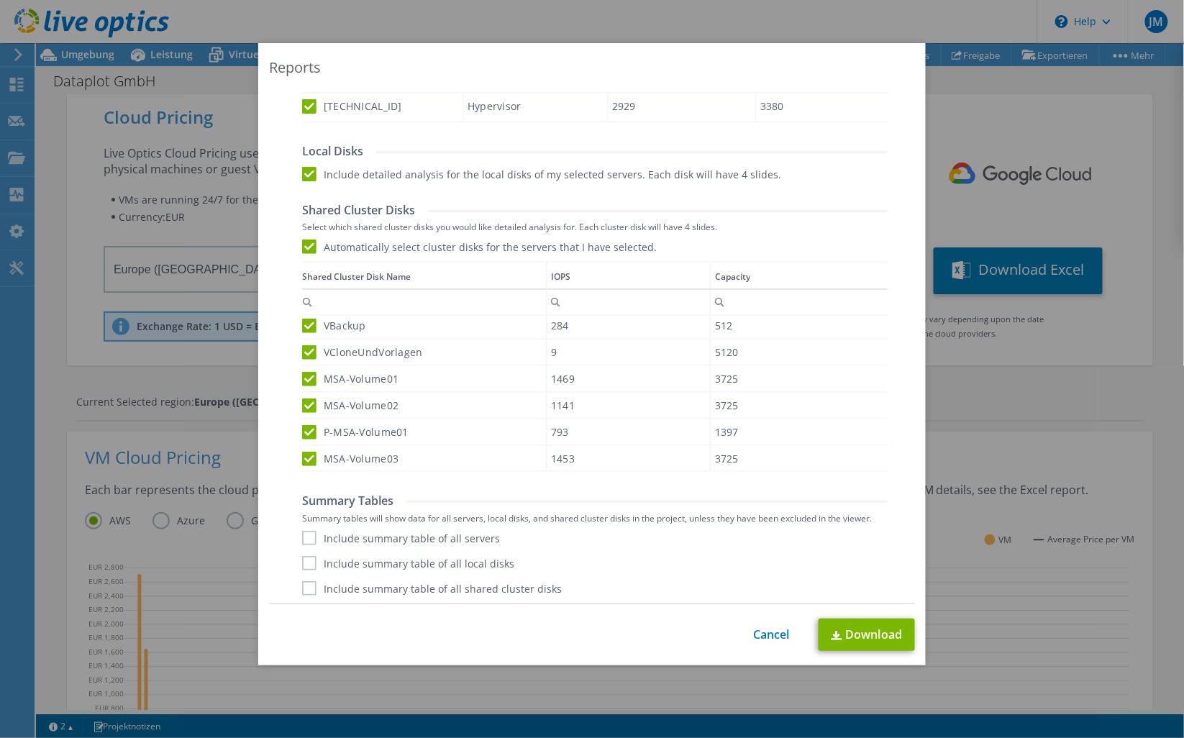
scroll to position [648, 0]
drag, startPoint x: 303, startPoint y: 531, endPoint x: 303, endPoint y: 555, distance: 23.7
click at [303, 535] on label "Include summary table of all servers" at bounding box center [401, 537] width 198 height 14
click at [0, 0] on input "Include summary table of all servers" at bounding box center [0, 0] width 0 height 0
click at [310, 565] on label "Include summary table of all local disks" at bounding box center [408, 562] width 212 height 14
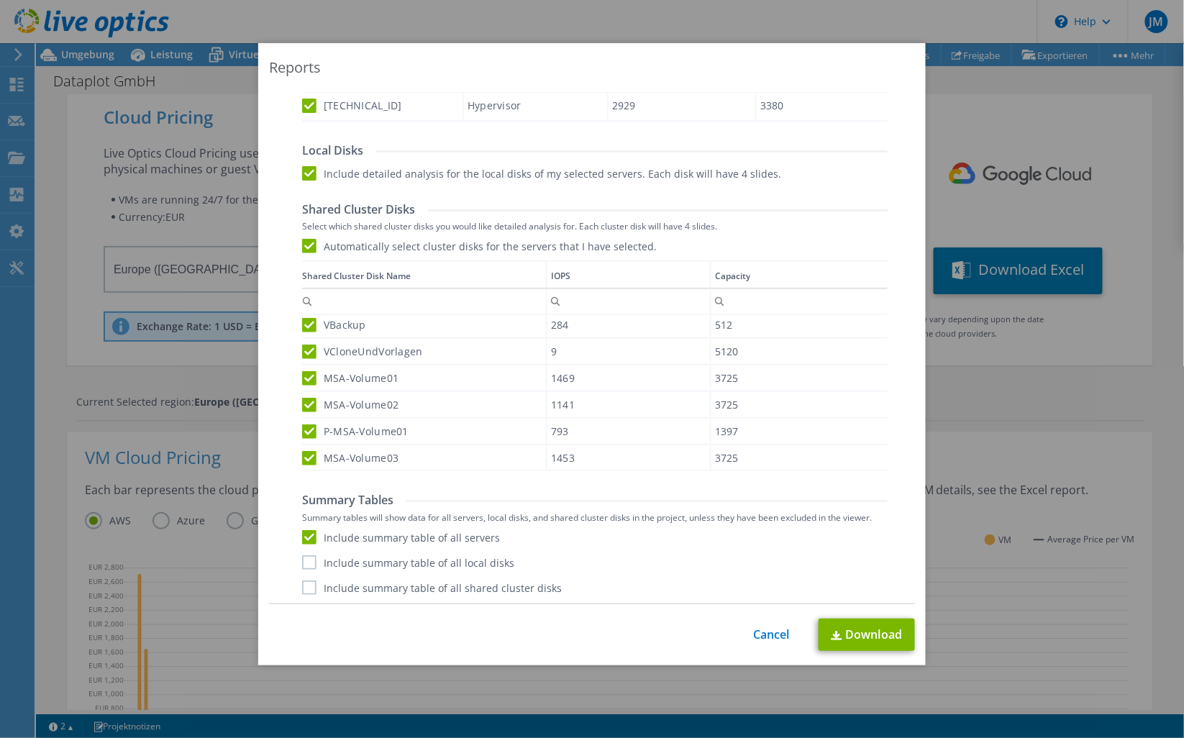
click at [0, 0] on input "Include summary table of all local disks" at bounding box center [0, 0] width 0 height 0
click at [311, 584] on label "Include summary table of all shared cluster disks" at bounding box center [432, 588] width 260 height 14
click at [0, 0] on input "Include summary table of all shared cluster disks" at bounding box center [0, 0] width 0 height 0
click at [879, 634] on link "Download" at bounding box center [867, 635] width 96 height 32
